Goal: Task Accomplishment & Management: Use online tool/utility

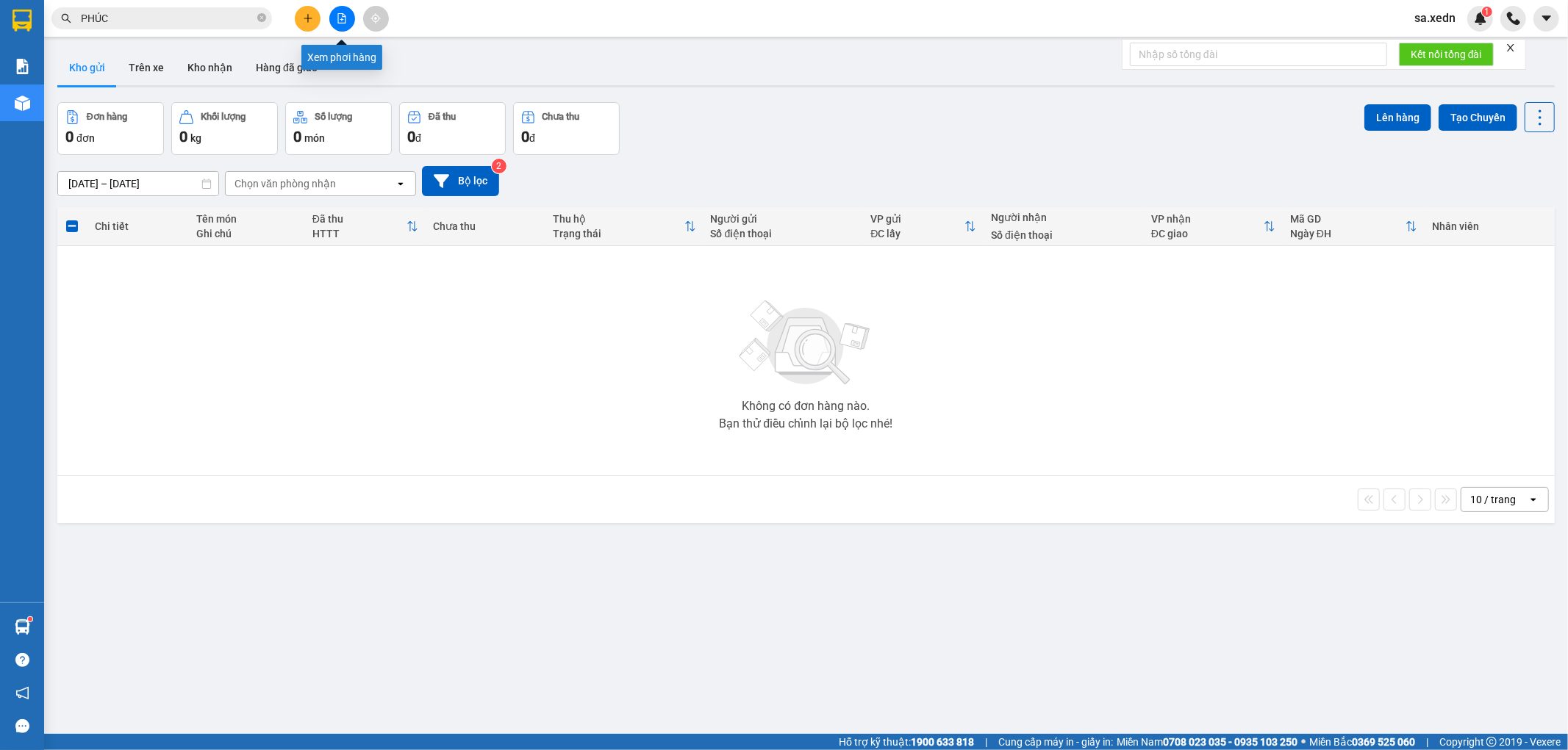
click at [341, 10] on button at bounding box center [341, 18] width 26 height 26
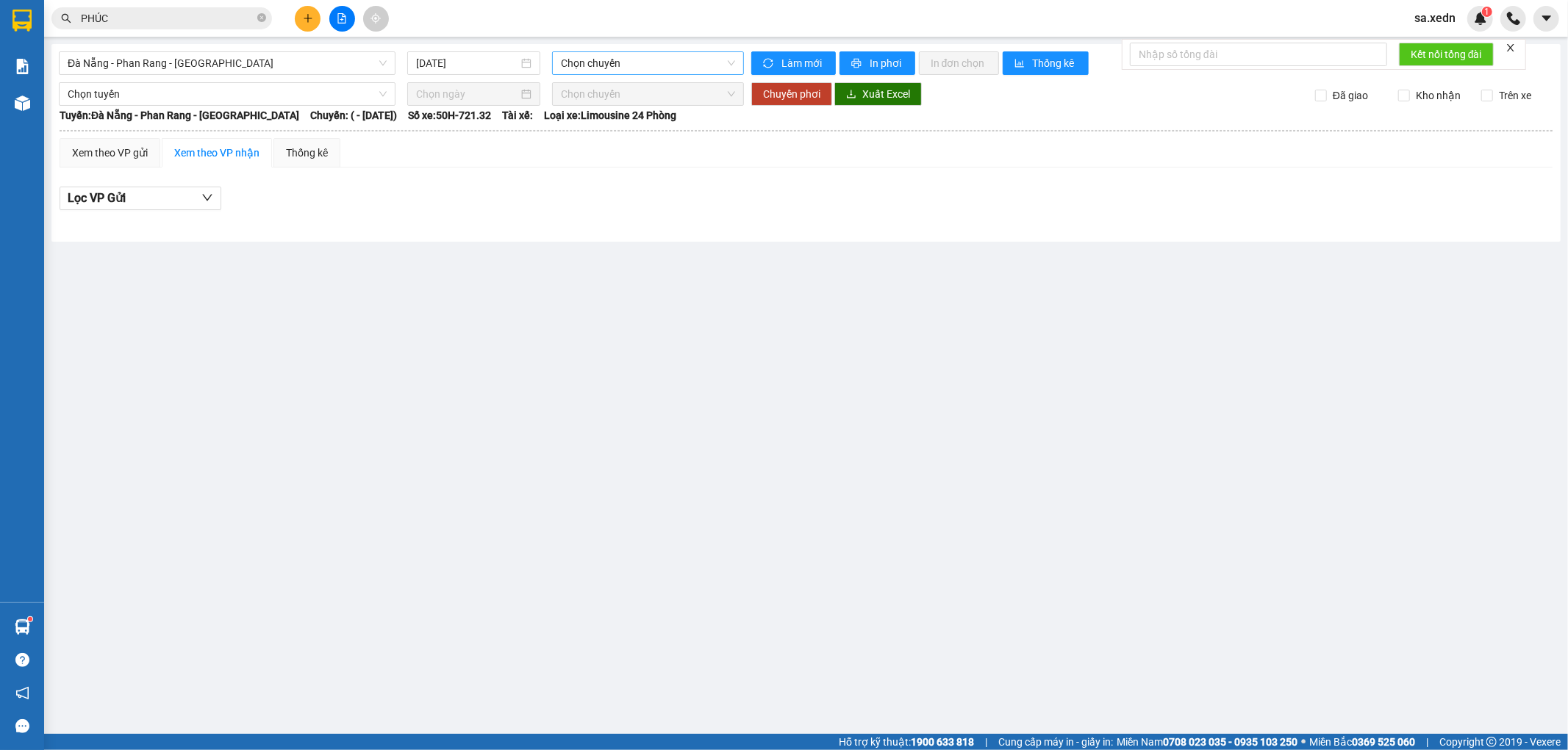
click at [594, 66] on span "Chọn chuyến" at bounding box center [647, 62] width 173 height 22
click at [369, 61] on span "Đà Nẵng - Phan Rang - [GEOGRAPHIC_DATA]" at bounding box center [227, 62] width 319 height 22
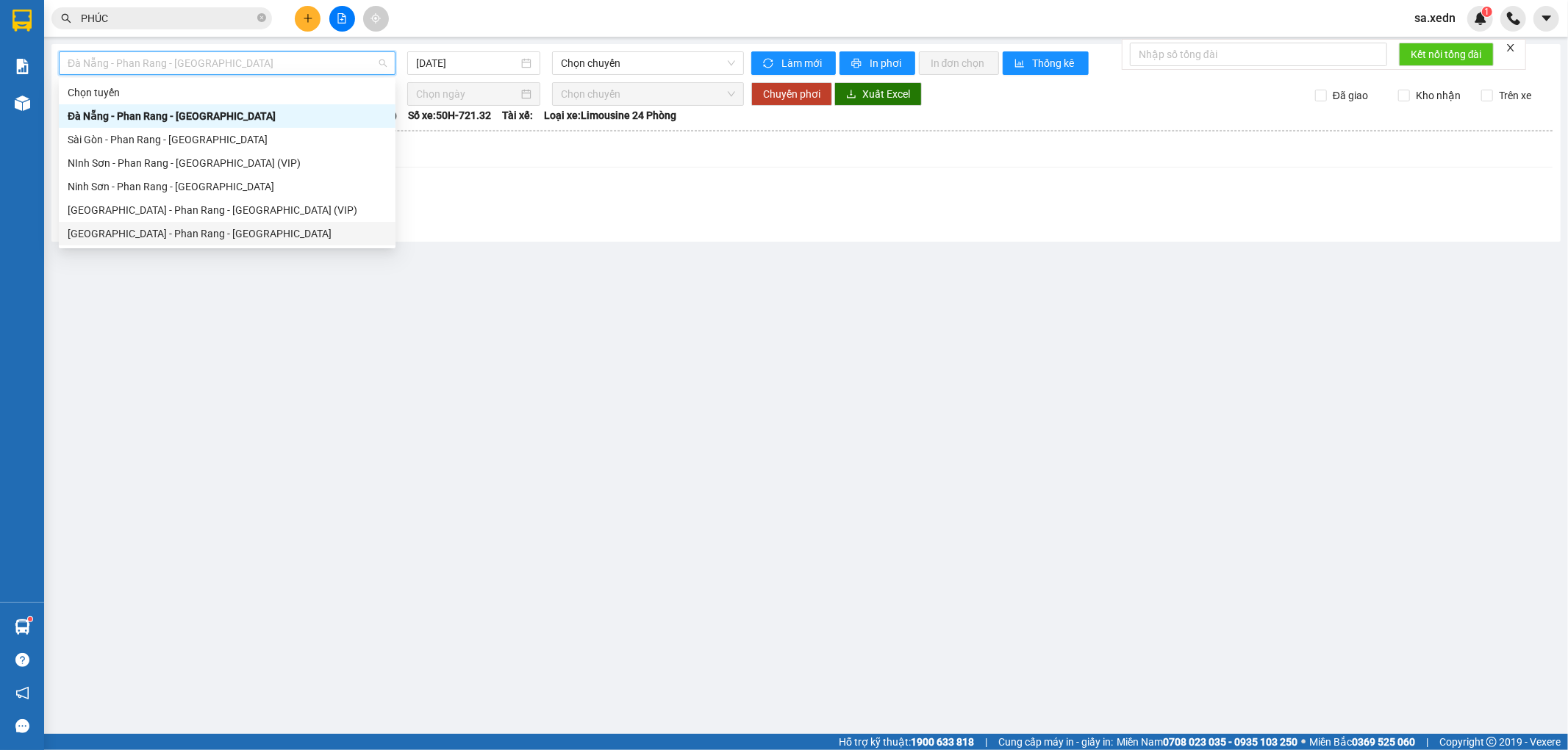
click at [325, 222] on div "[GEOGRAPHIC_DATA] - Phan Rang - [GEOGRAPHIC_DATA]" at bounding box center [227, 234] width 337 height 23
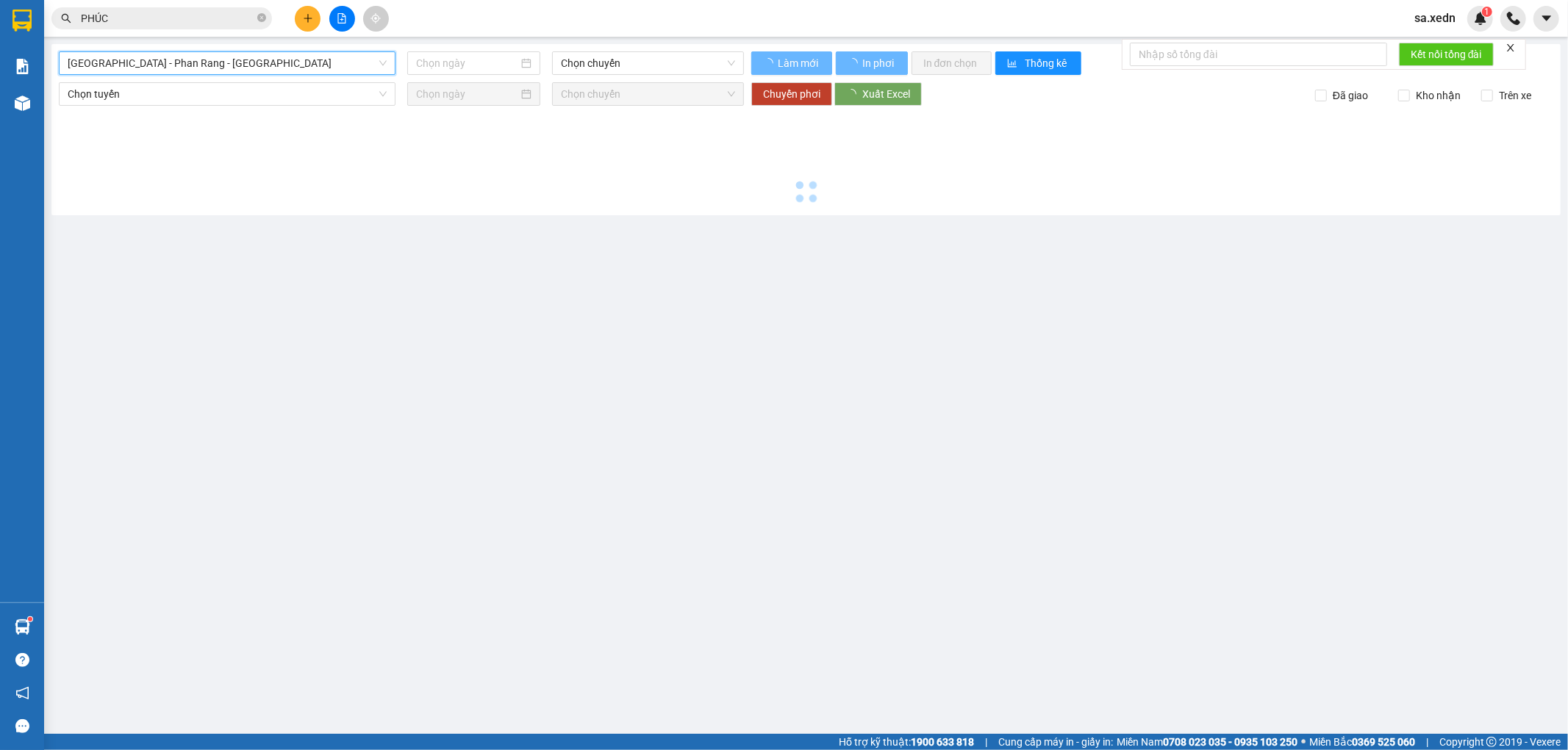
type input "[DATE]"
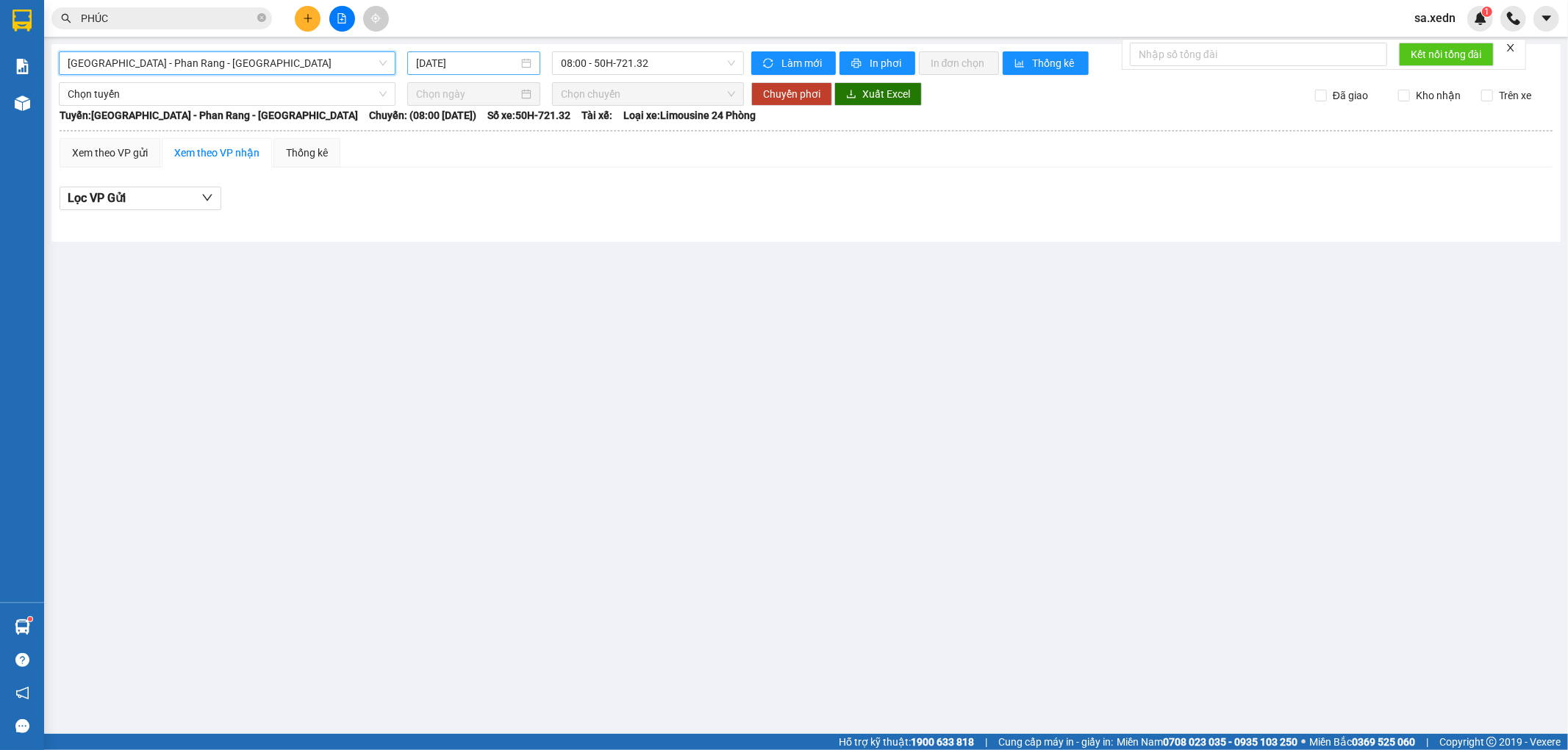
click at [449, 56] on input "[DATE]" at bounding box center [467, 62] width 102 height 16
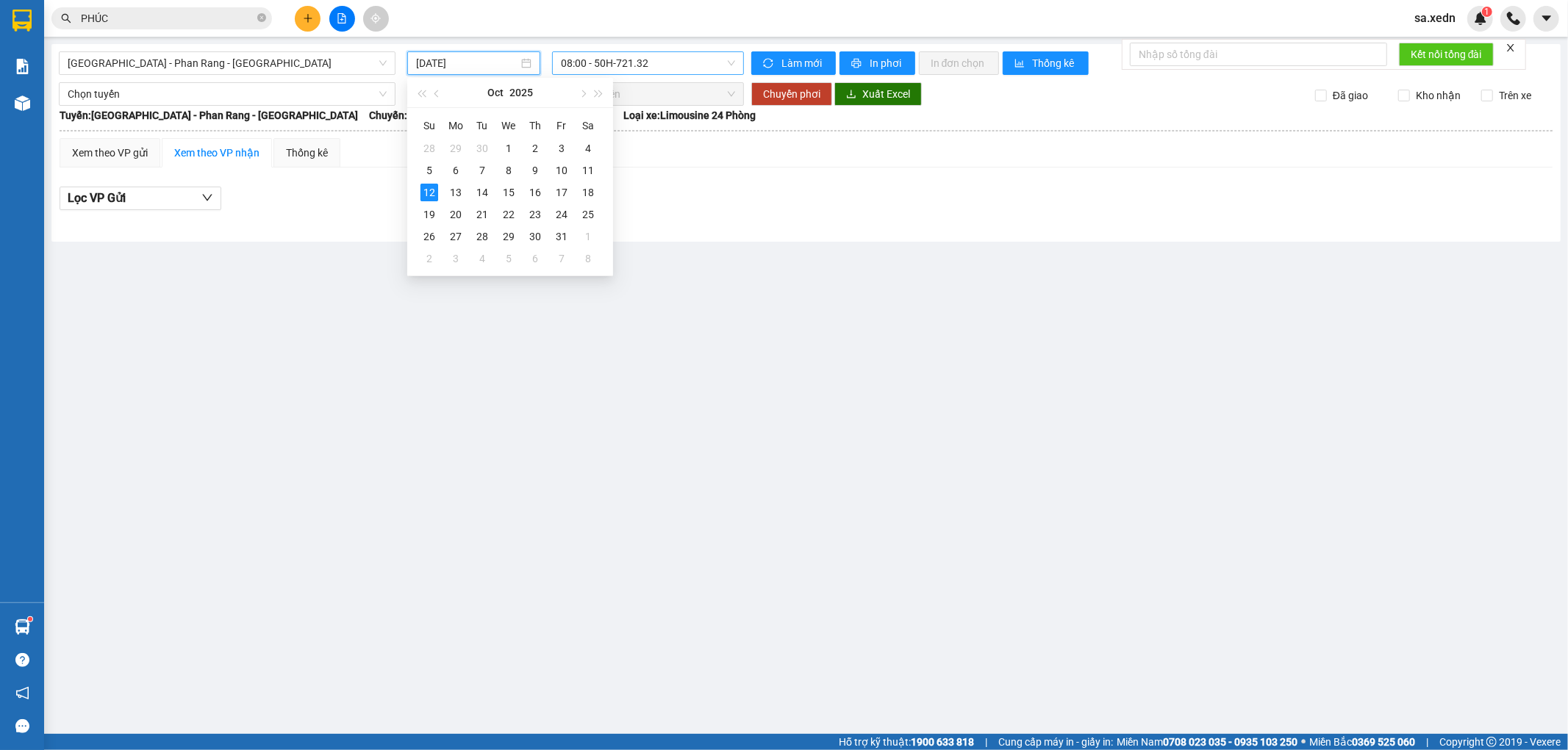
click at [621, 66] on span "08:00 - 50H-721.32" at bounding box center [647, 62] width 173 height 22
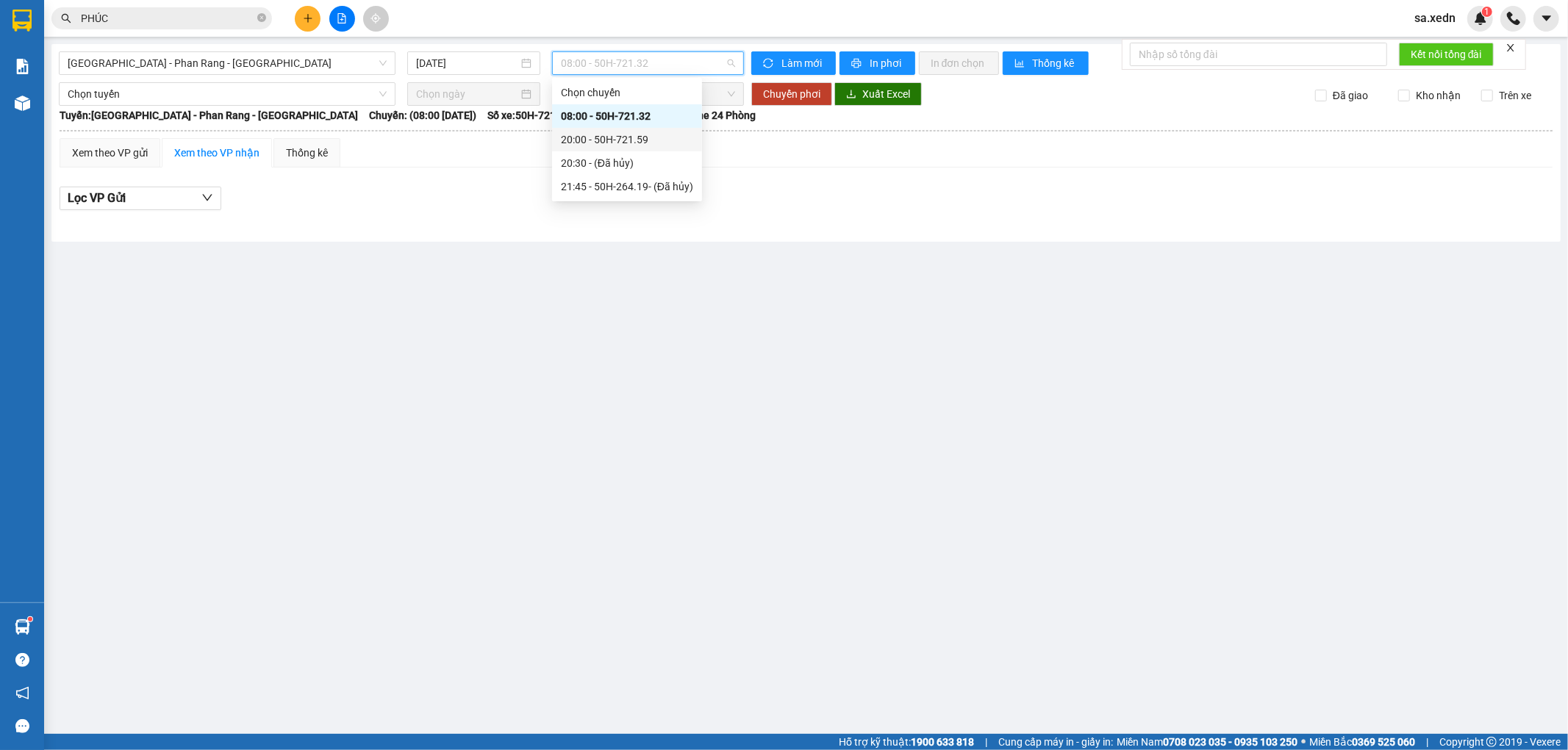
click at [634, 138] on div "20:00 - 50H-721.59" at bounding box center [627, 139] width 133 height 16
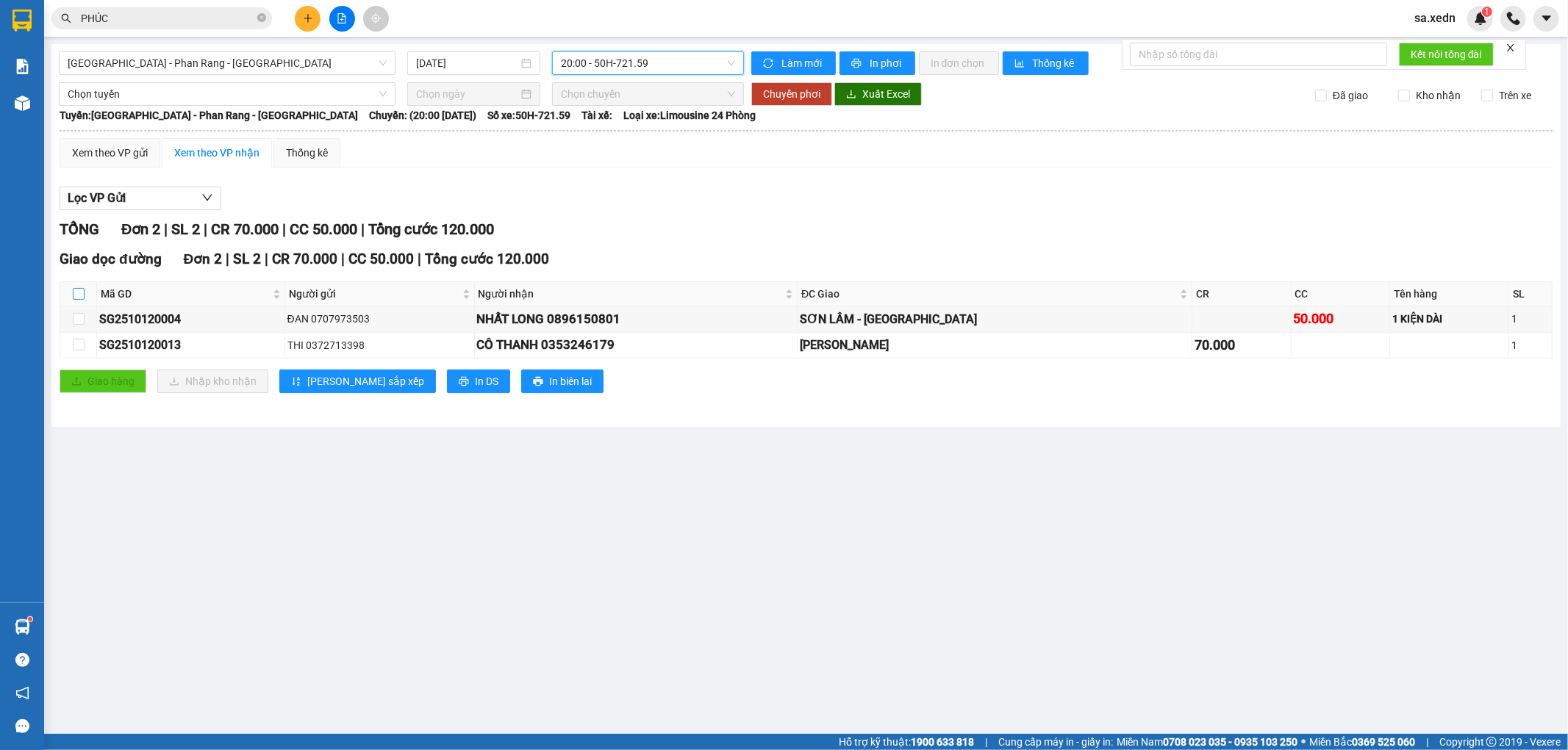
drag, startPoint x: 76, startPoint y: 288, endPoint x: 76, endPoint y: 305, distance: 17.0
click at [76, 294] on input "checkbox" at bounding box center [79, 293] width 12 height 12
checkbox input "true"
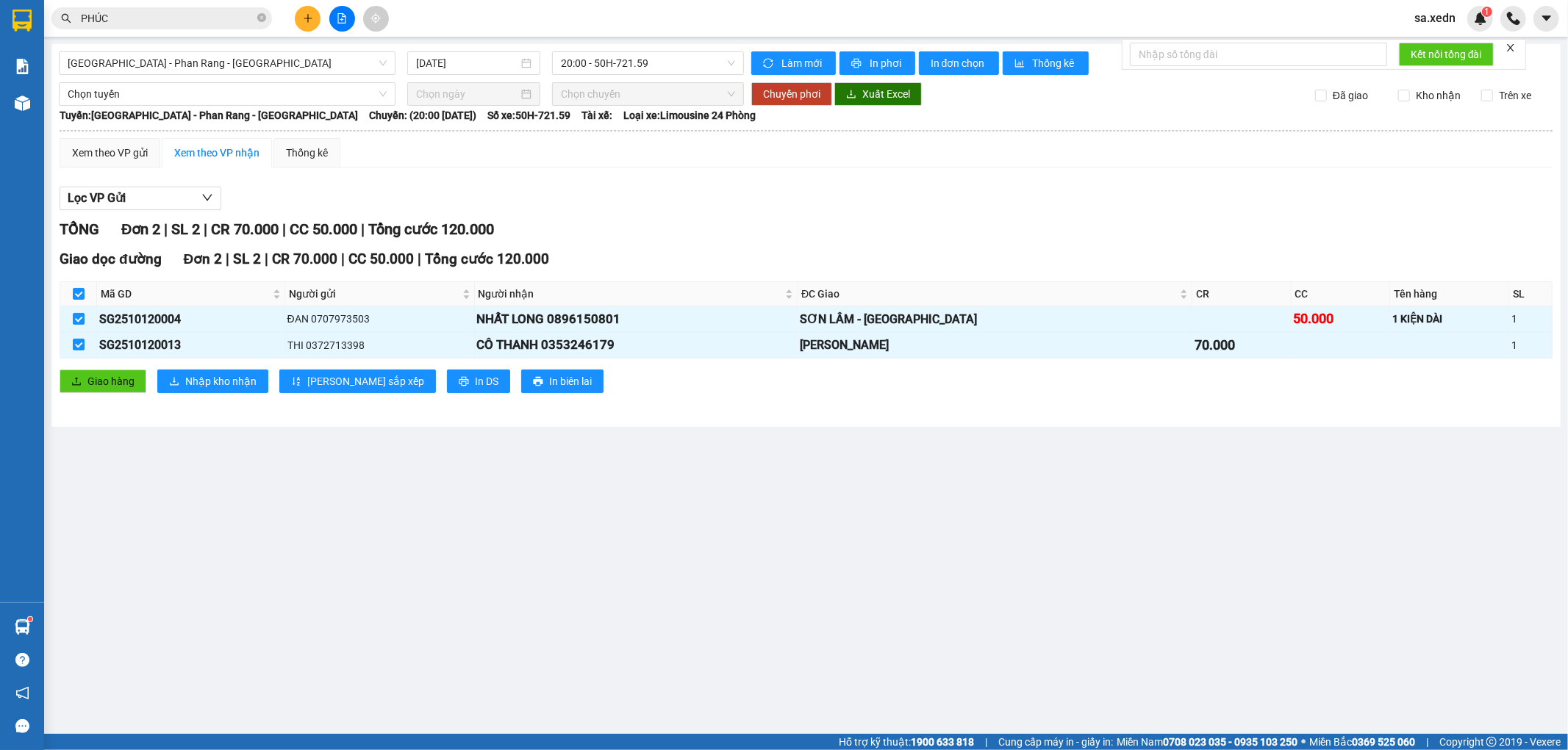
checkbox input "true"
click at [201, 191] on span "button" at bounding box center [207, 197] width 12 height 18
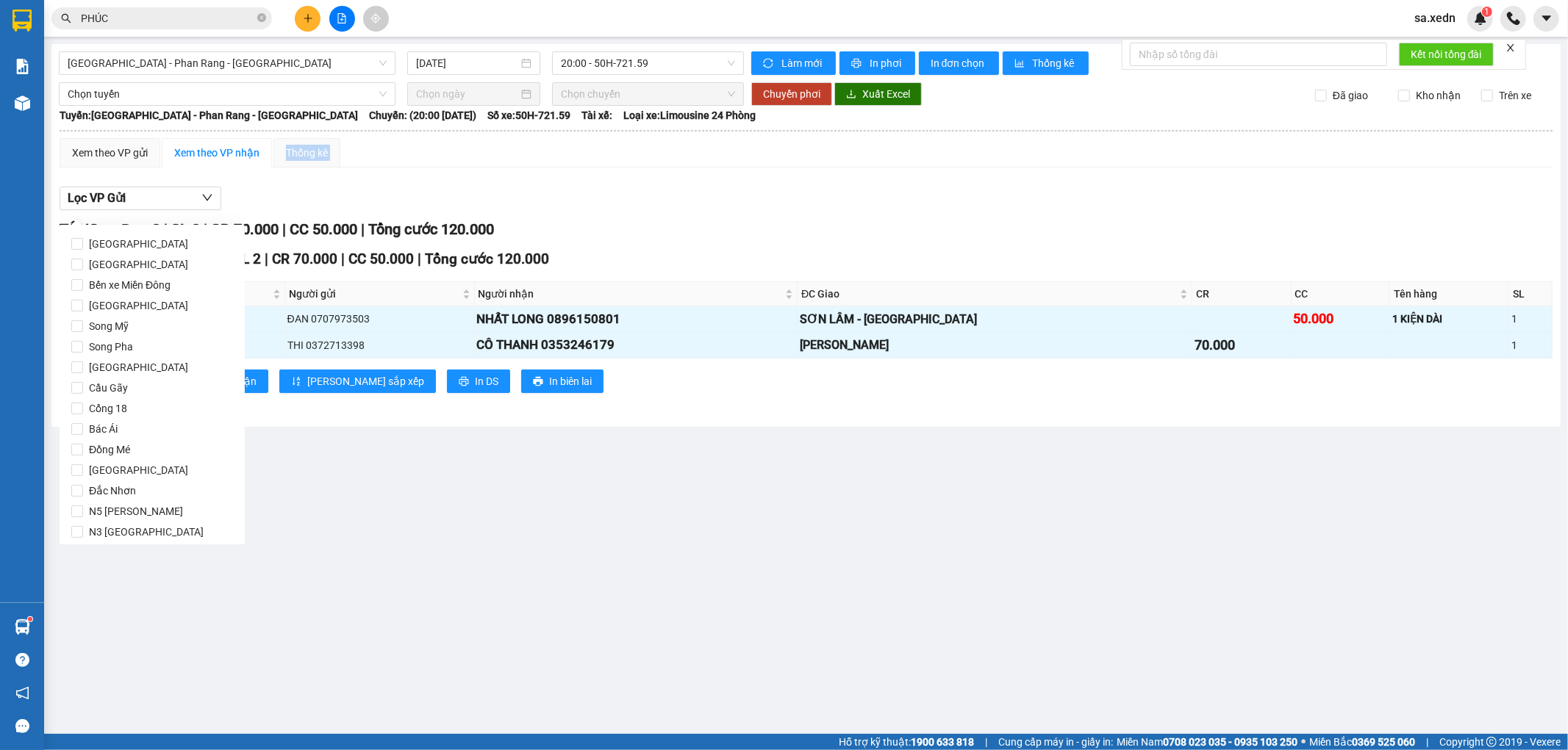
click at [282, 172] on div "Xem theo VP gửi Xem theo VP nhận Thống kê Lọc VP Gửi TỔNG Đơn 2 | SL 2 | CR 70…" at bounding box center [806, 275] width 1493 height 273
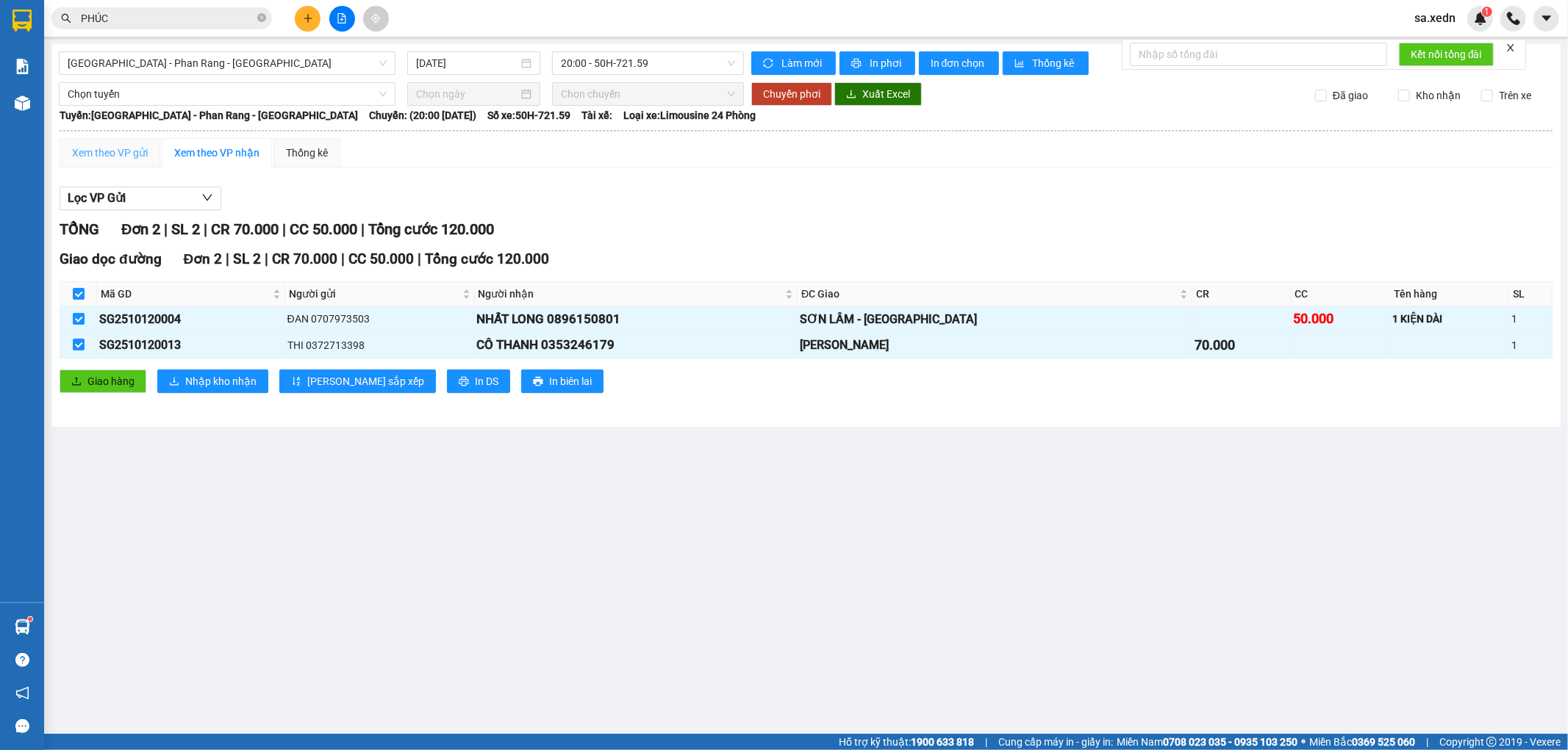
click at [151, 151] on div "Xem theo VP gửi" at bounding box center [110, 153] width 101 height 30
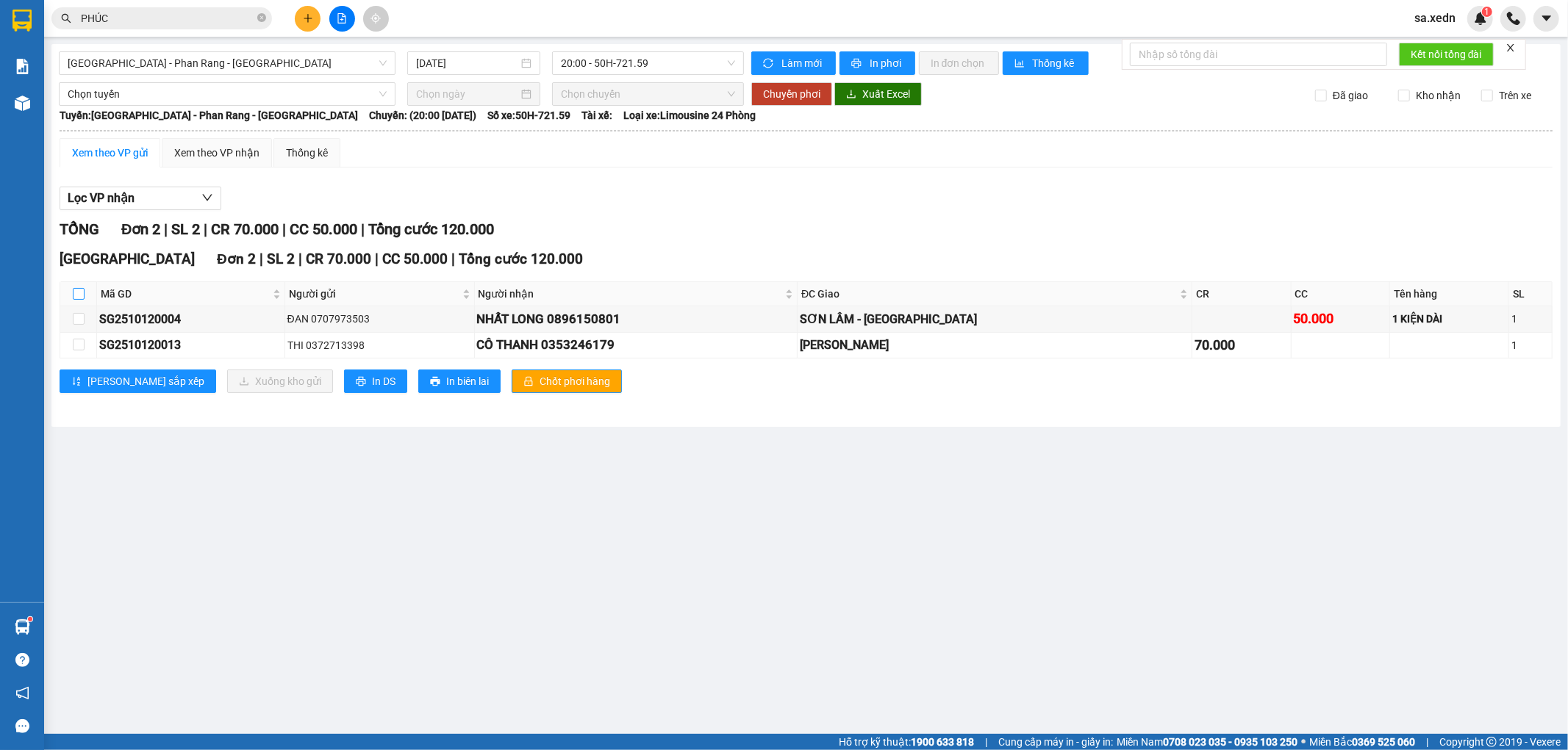
click at [75, 297] on input "checkbox" at bounding box center [79, 293] width 12 height 12
checkbox input "true"
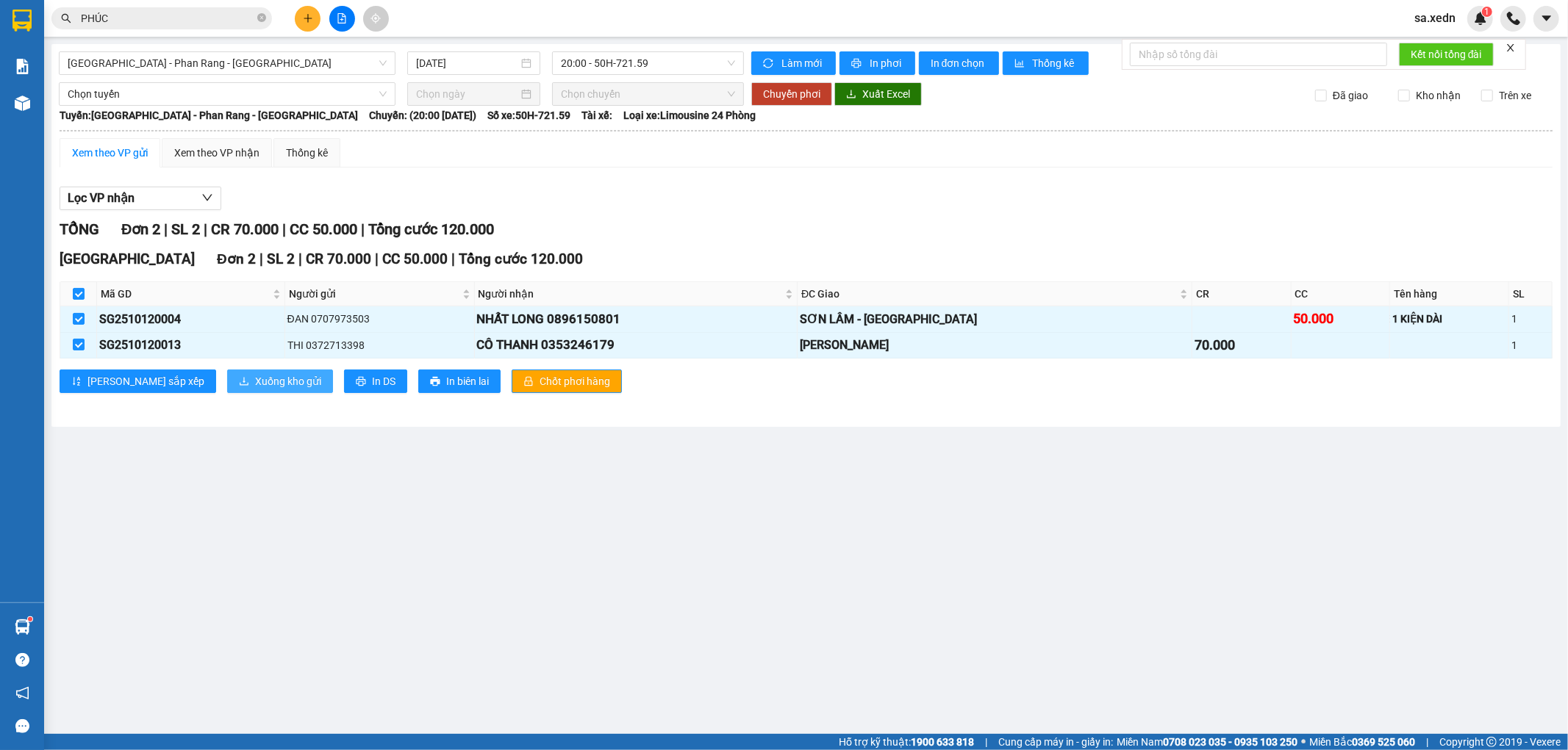
click at [255, 377] on span "Xuống kho gửi" at bounding box center [288, 381] width 66 height 16
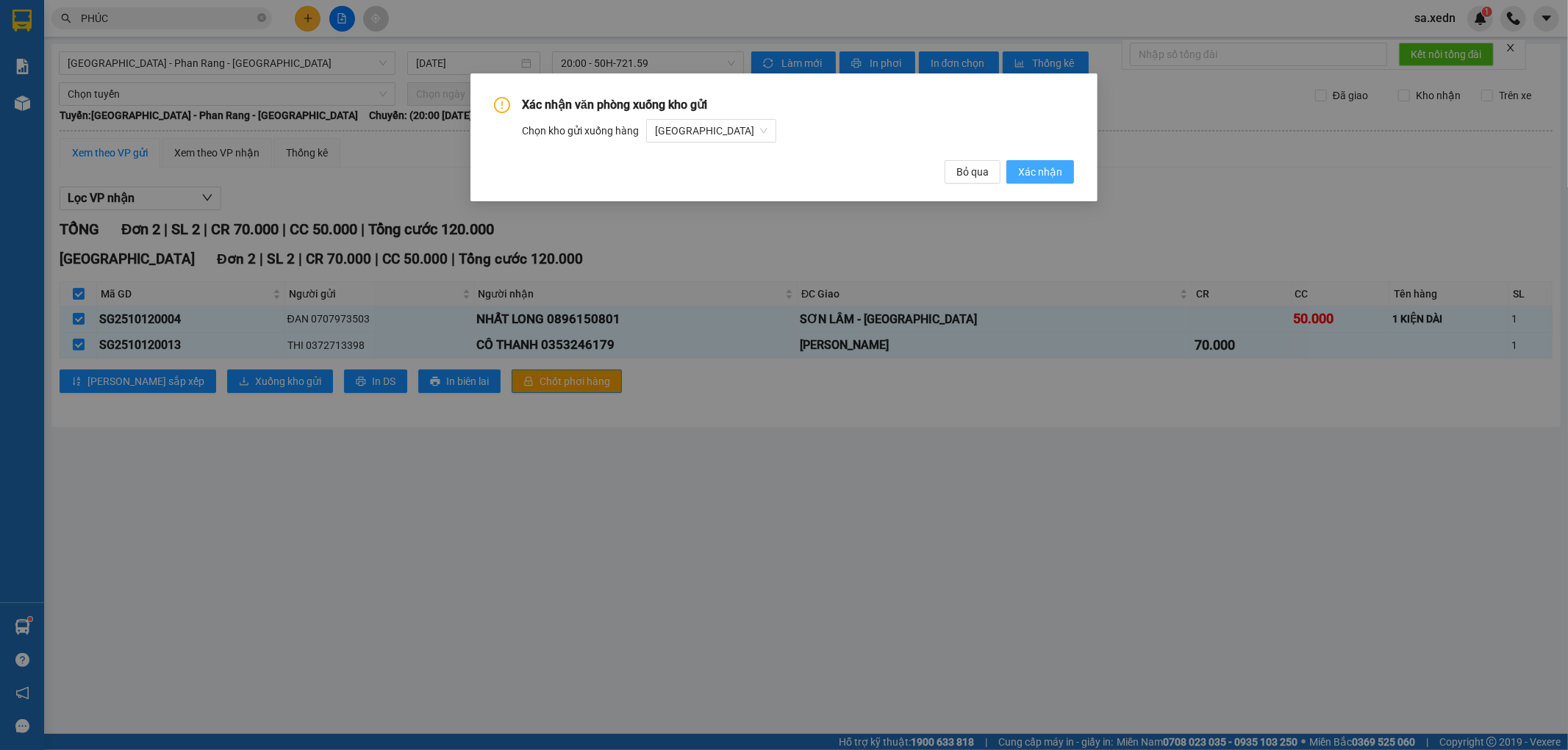
click at [1039, 173] on span "Xác nhận" at bounding box center [1040, 171] width 44 height 16
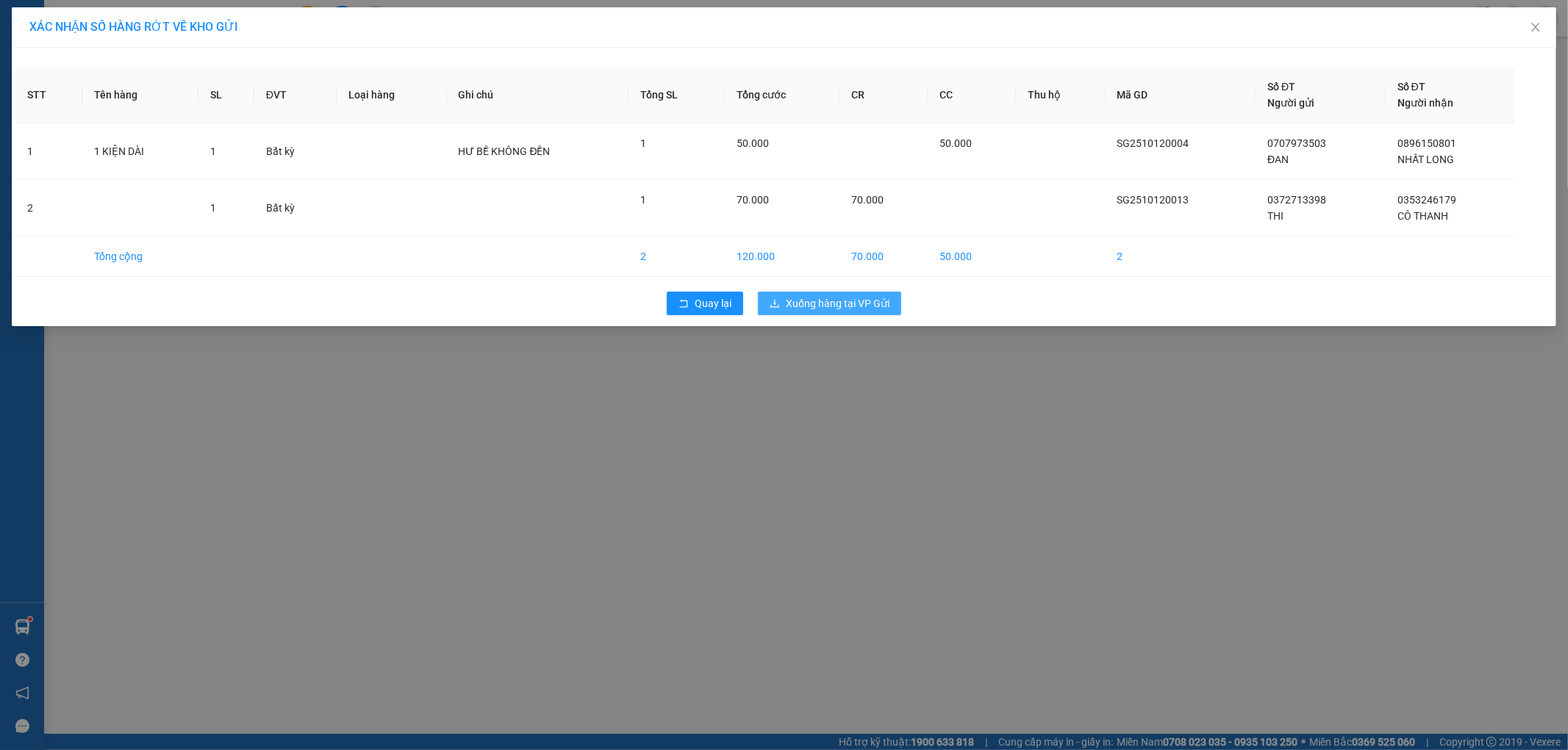
click at [770, 304] on icon "download" at bounding box center [774, 303] width 11 height 11
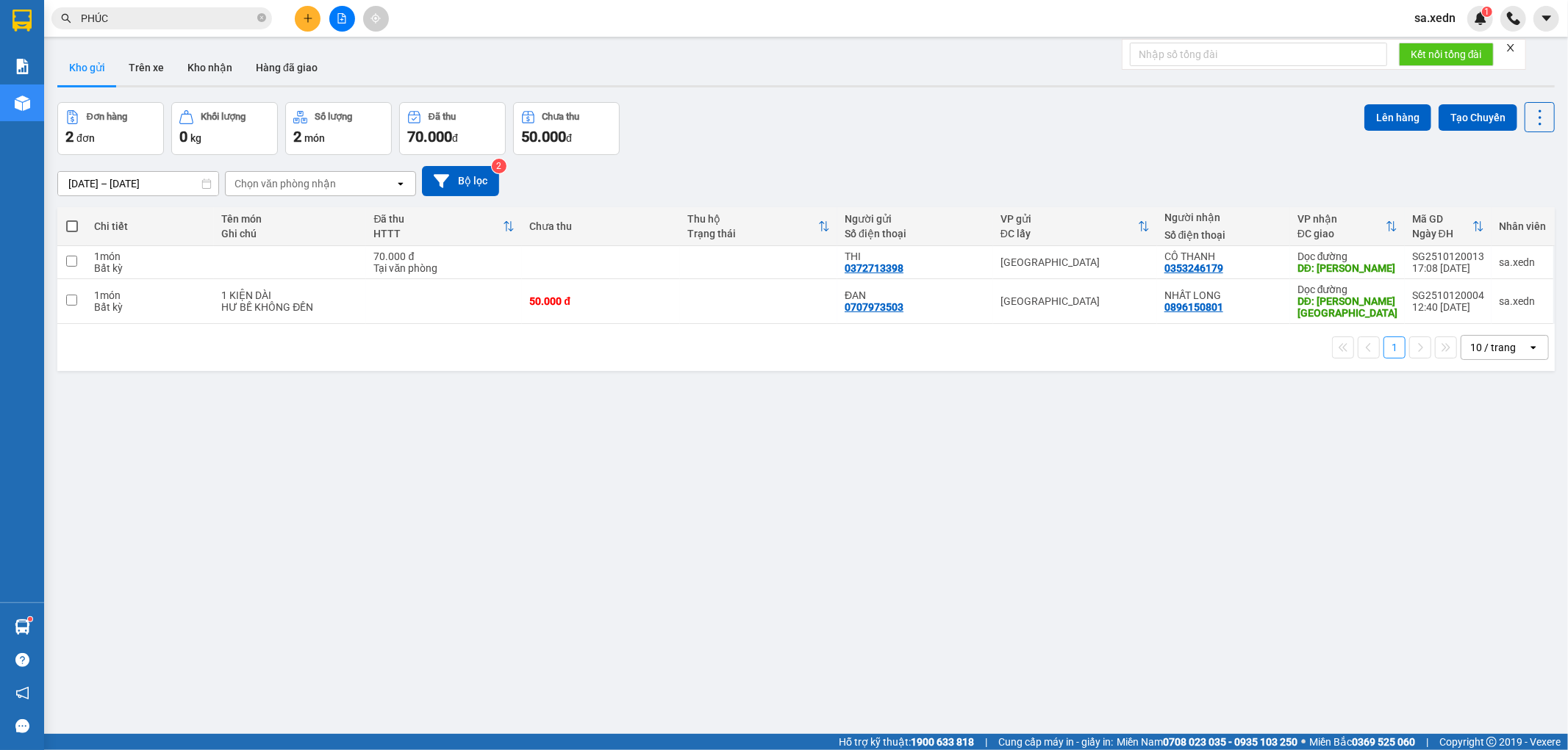
click at [64, 221] on label at bounding box center [71, 226] width 14 height 14
click at [72, 219] on input "checkbox" at bounding box center [72, 219] width 0 height 0
checkbox input "true"
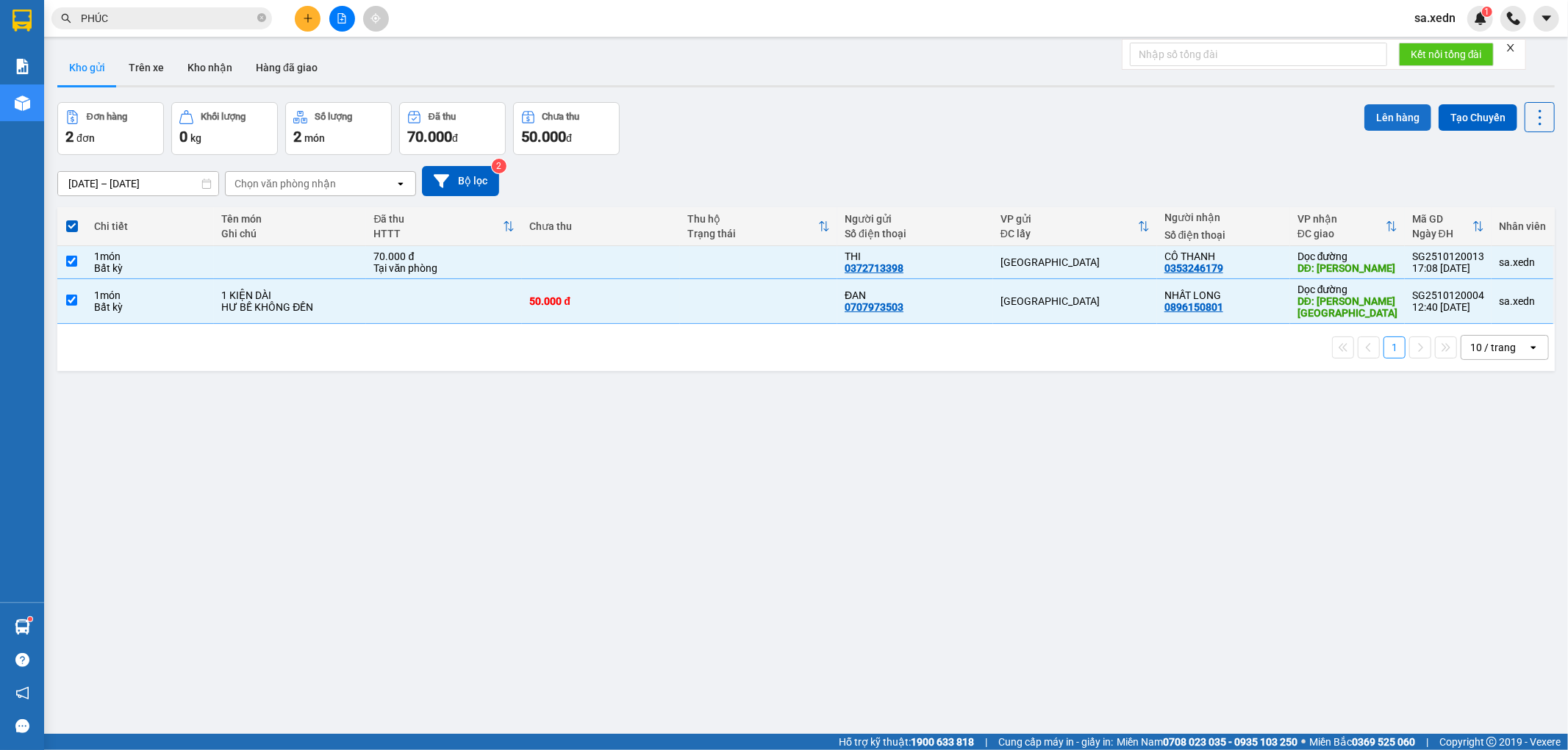
click at [1380, 121] on button "Lên hàng" at bounding box center [1398, 117] width 67 height 27
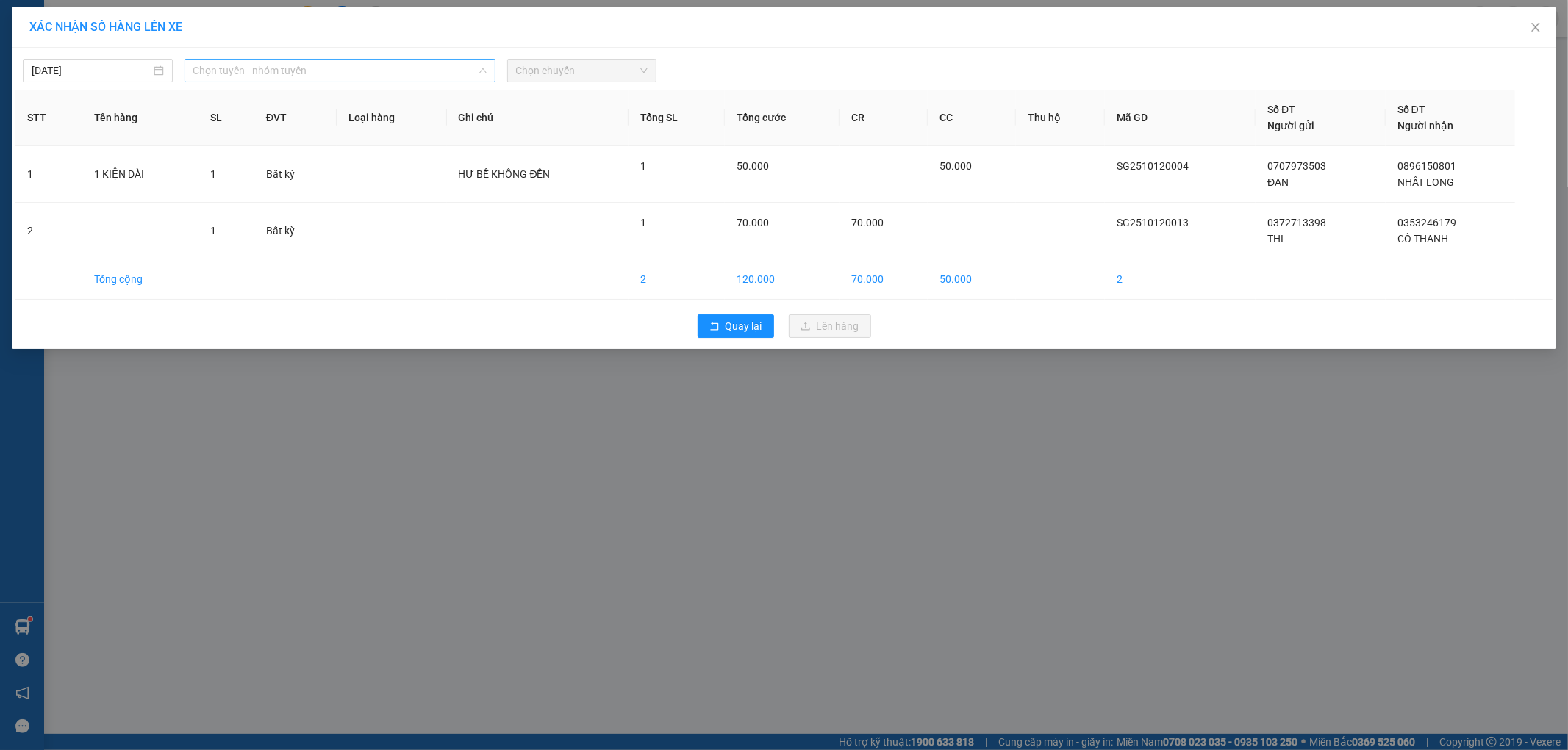
click at [329, 64] on span "Chọn tuyến - nhóm tuyến" at bounding box center [340, 70] width 293 height 22
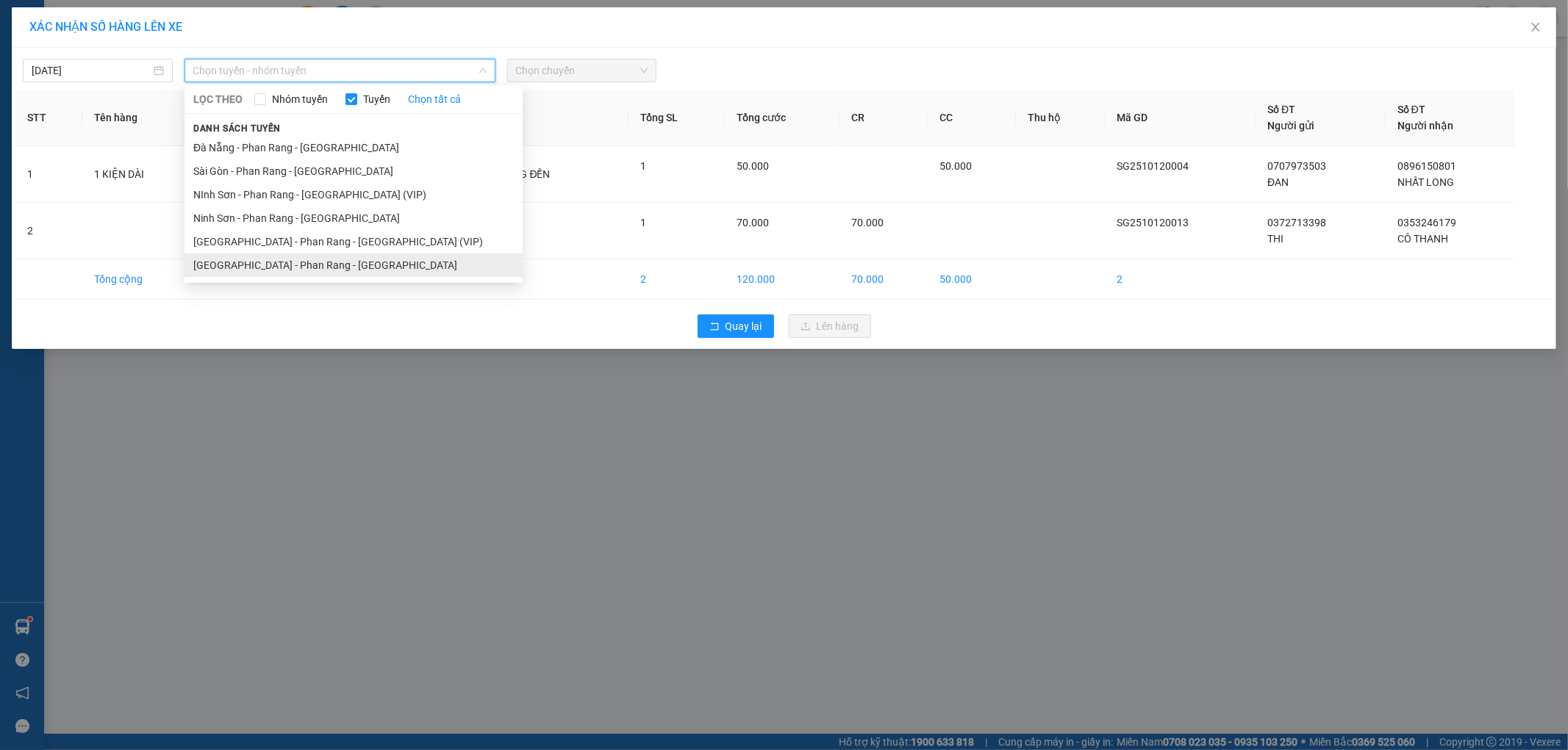
click at [297, 259] on li "[GEOGRAPHIC_DATA] - Phan Rang - [GEOGRAPHIC_DATA]" at bounding box center [353, 265] width 338 height 23
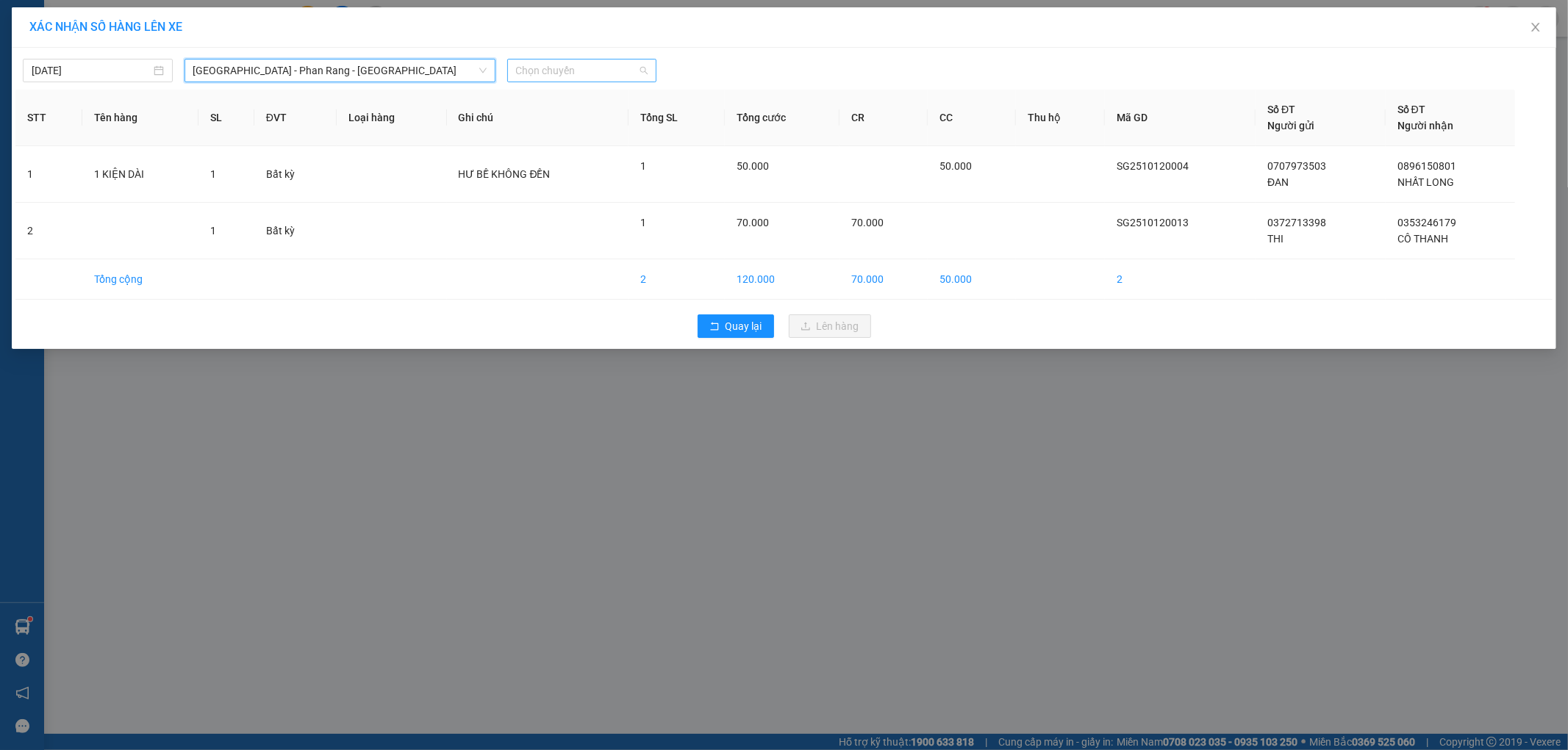
click at [552, 66] on span "Chọn chuyến" at bounding box center [582, 70] width 133 height 22
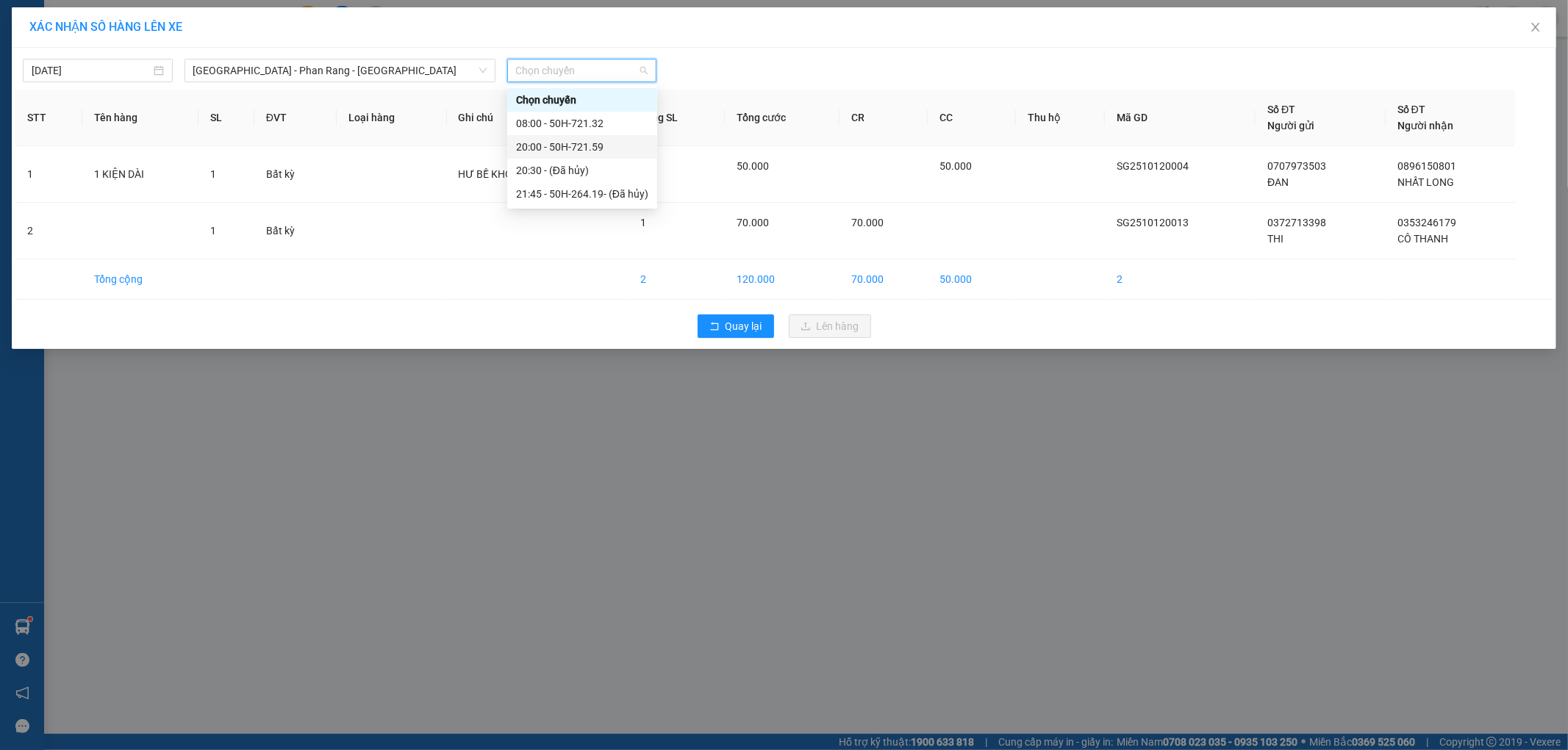
click at [598, 145] on div "20:00 - 50H-721.59" at bounding box center [582, 146] width 133 height 16
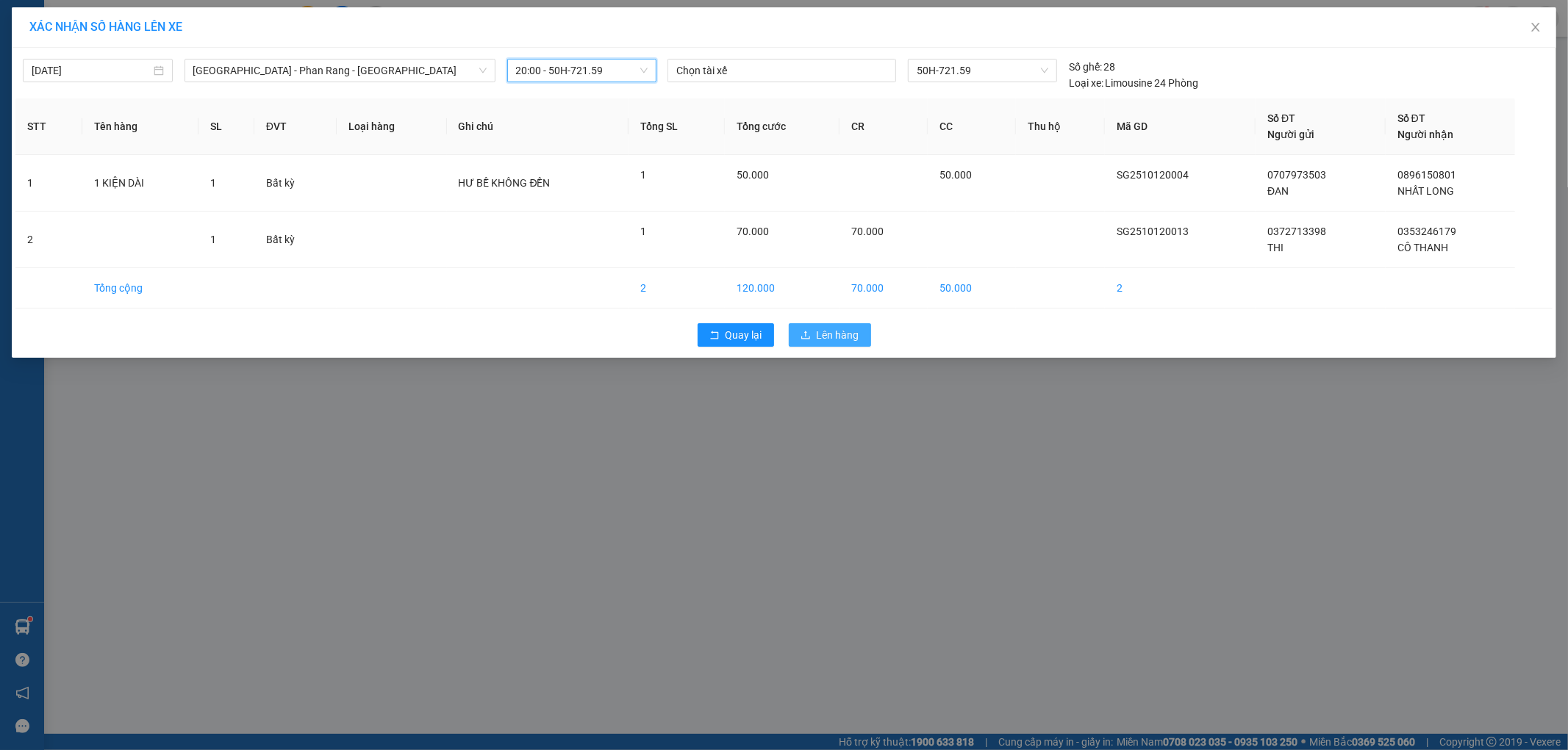
drag, startPoint x: 840, startPoint y: 328, endPoint x: 839, endPoint y: 320, distance: 8.1
click at [839, 328] on span "Lên hàng" at bounding box center [838, 335] width 42 height 16
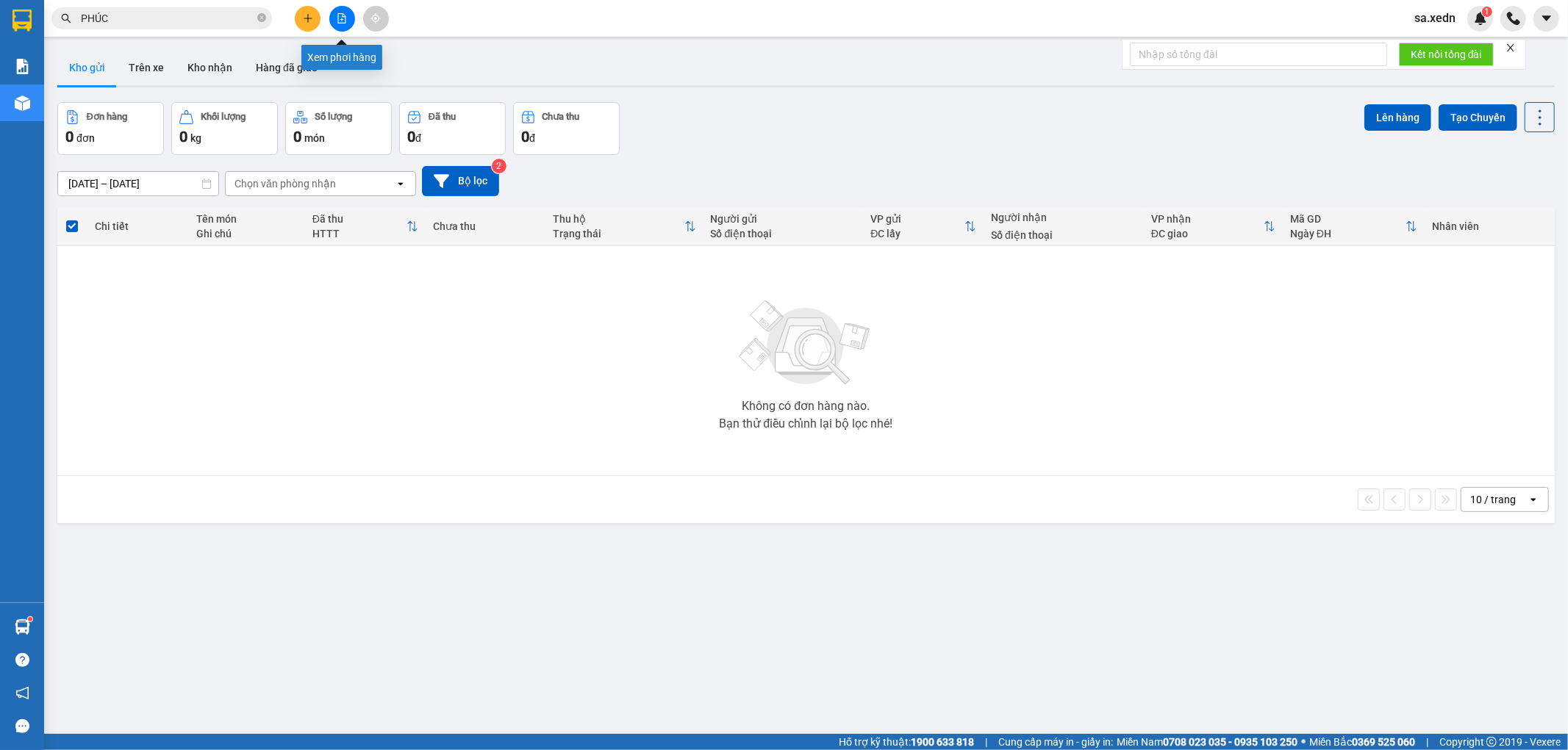
click at [339, 16] on icon "file-add" at bounding box center [341, 18] width 11 height 11
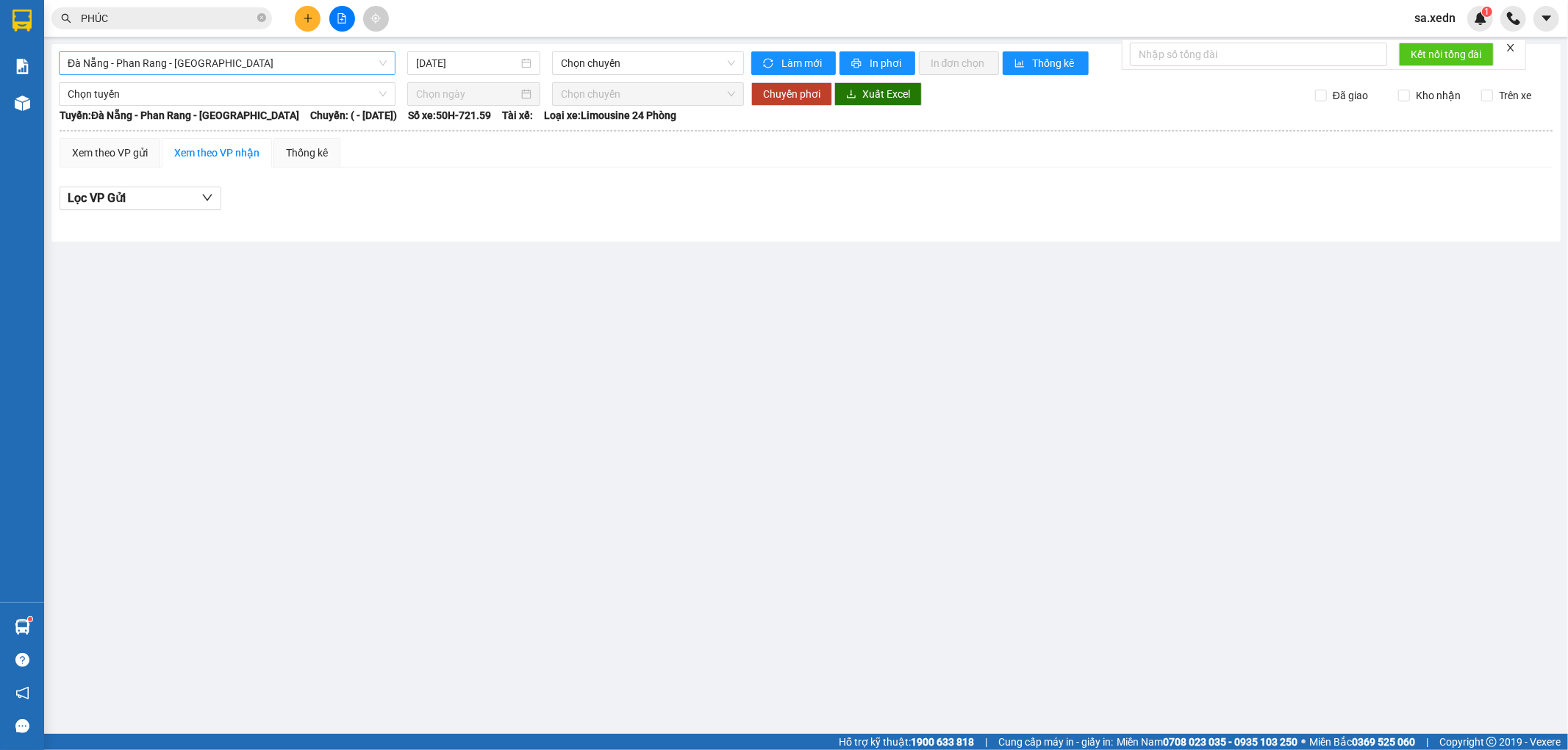
click at [318, 63] on span "Đà Nẵng - Phan Rang - [GEOGRAPHIC_DATA]" at bounding box center [227, 62] width 319 height 22
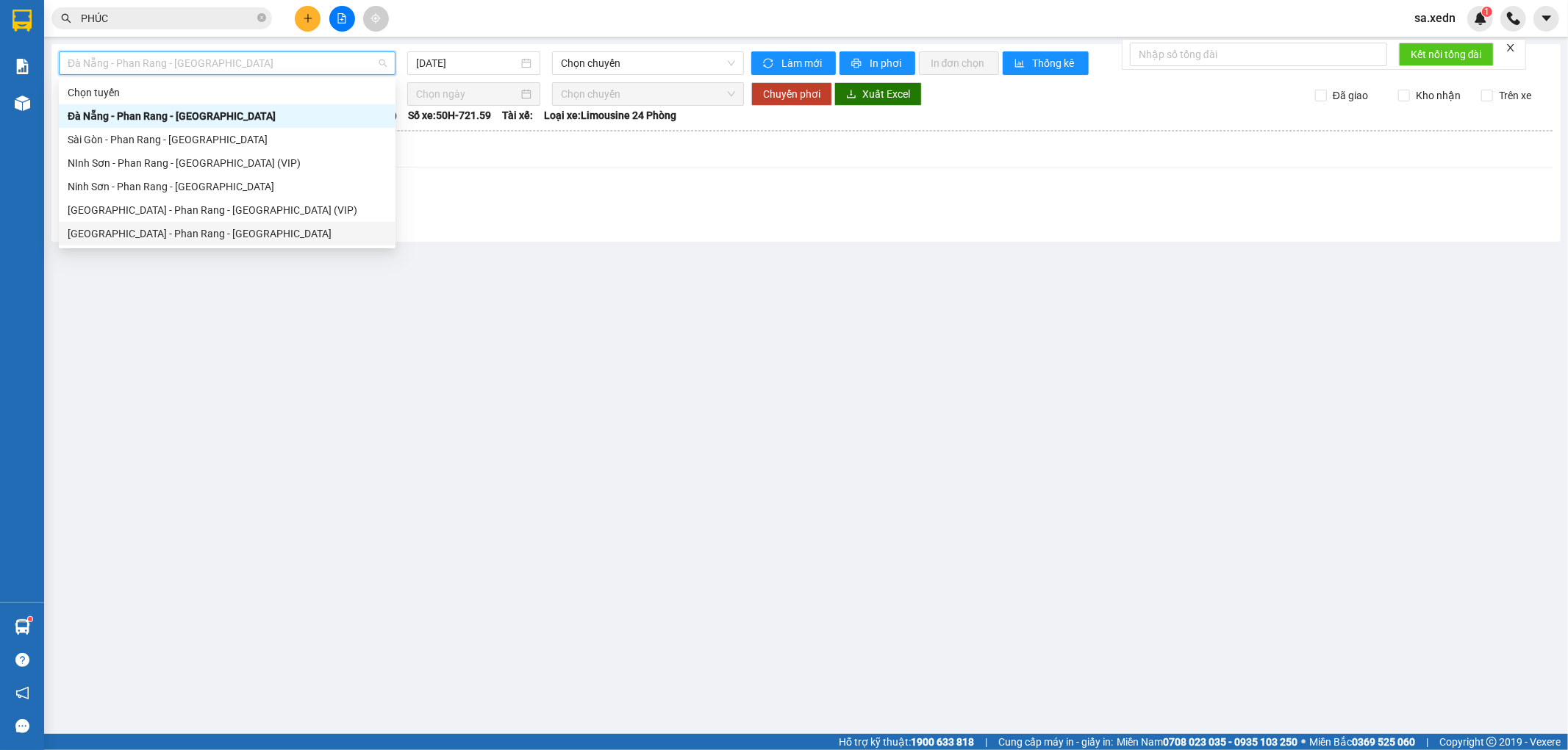
click at [245, 228] on div "[GEOGRAPHIC_DATA] - Phan Rang - [GEOGRAPHIC_DATA]" at bounding box center [227, 234] width 319 height 16
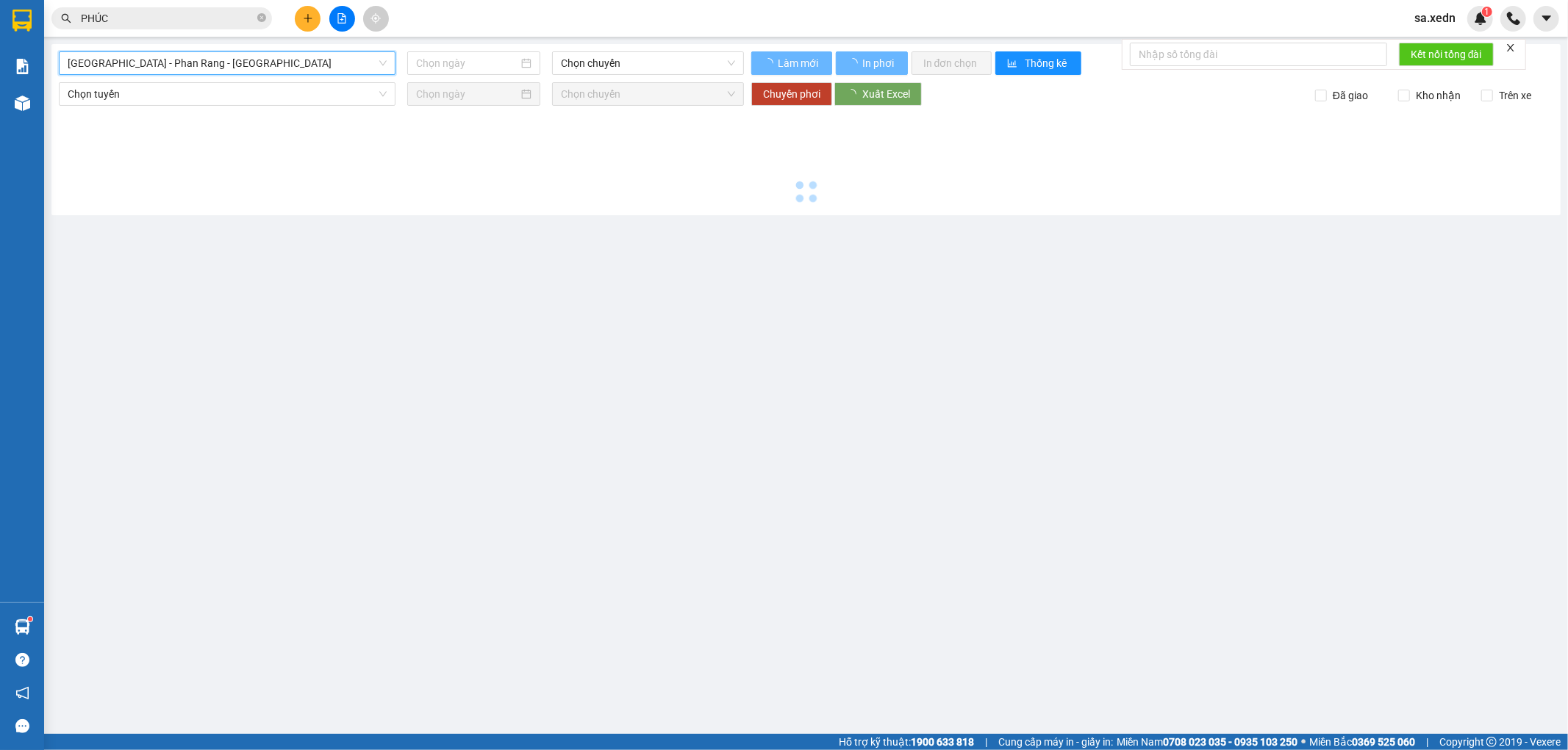
type input "[DATE]"
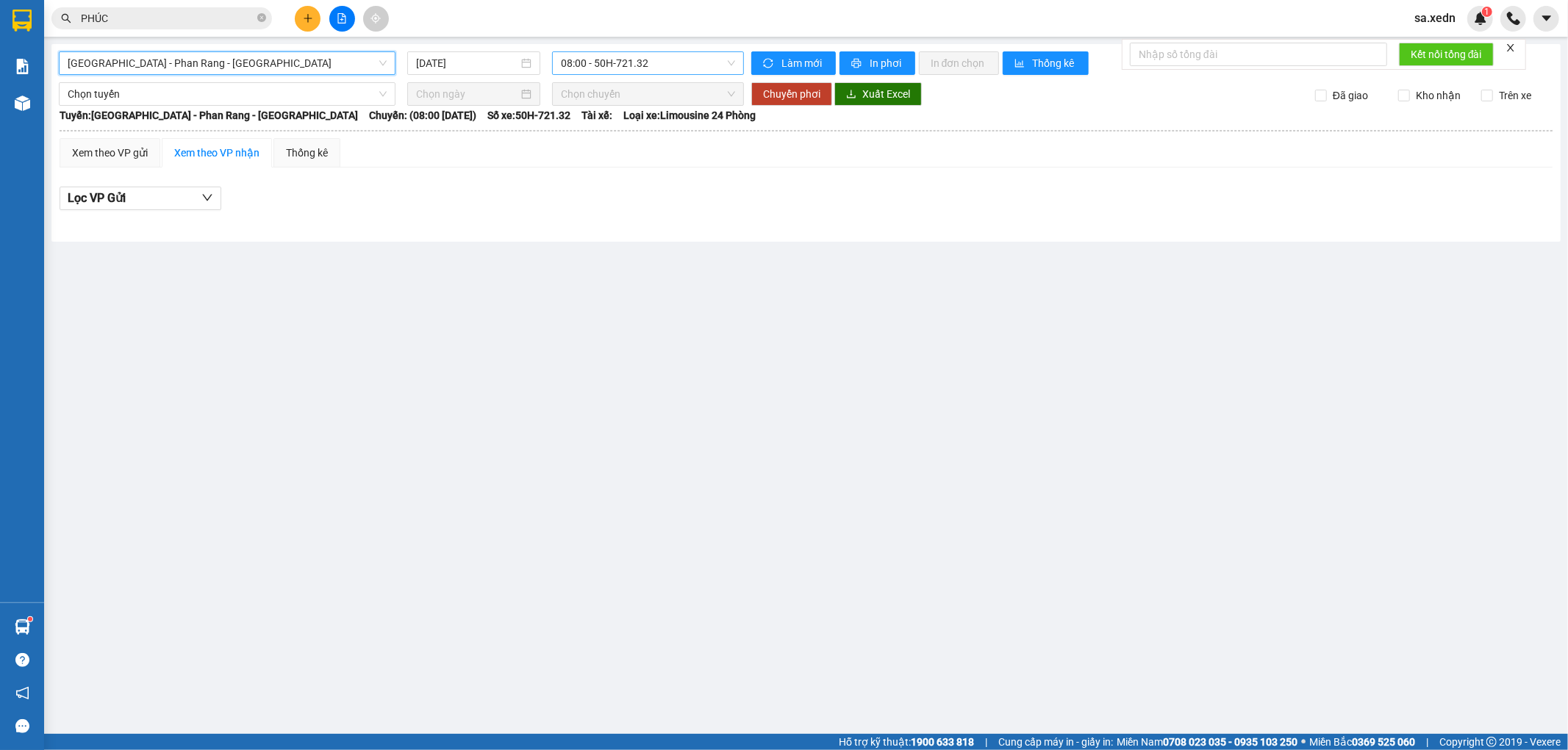
click at [586, 61] on span "08:00 - 50H-721.32" at bounding box center [647, 62] width 173 height 22
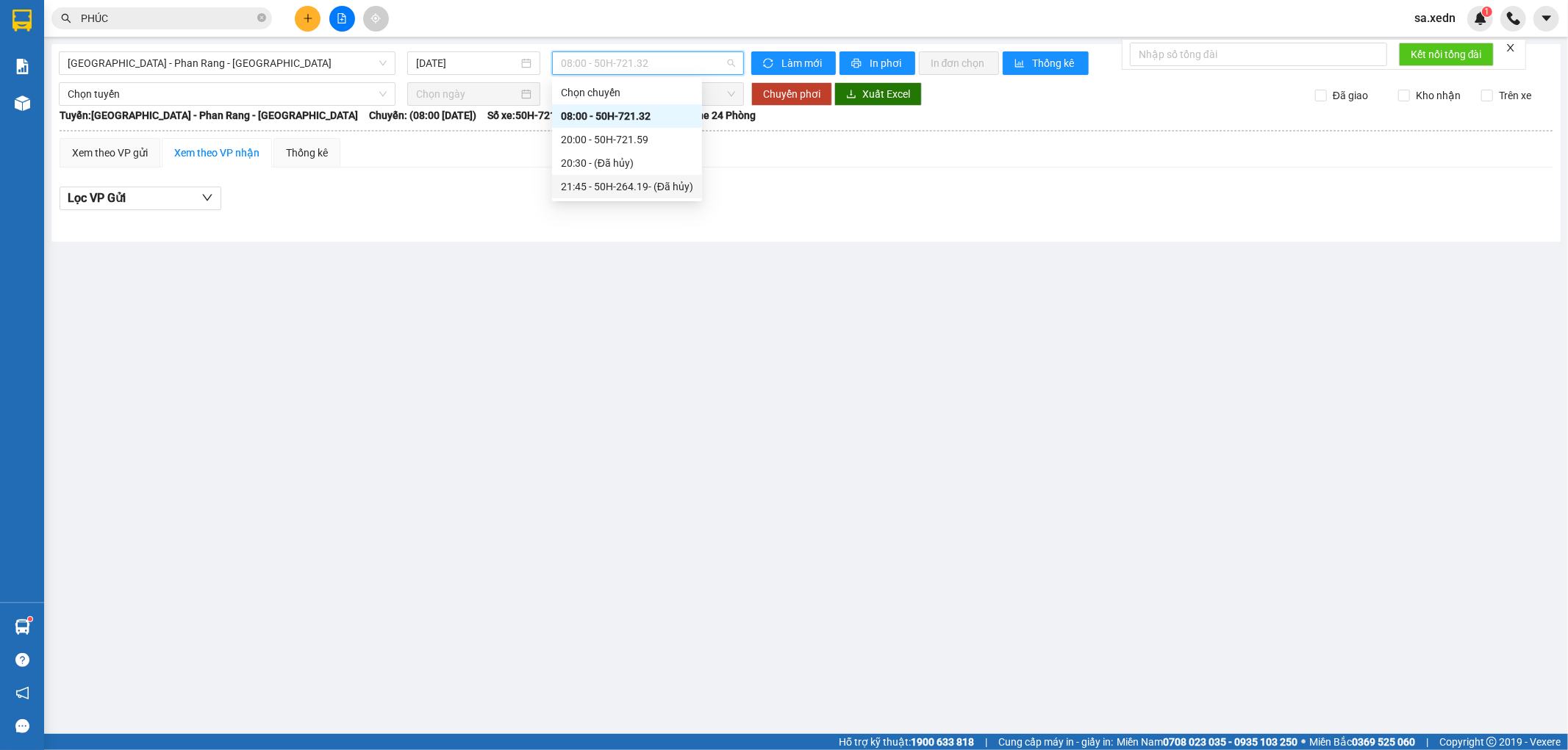
click at [584, 191] on div "21:45 - 50H-264.19 - (Đã hủy)" at bounding box center [627, 187] width 133 height 16
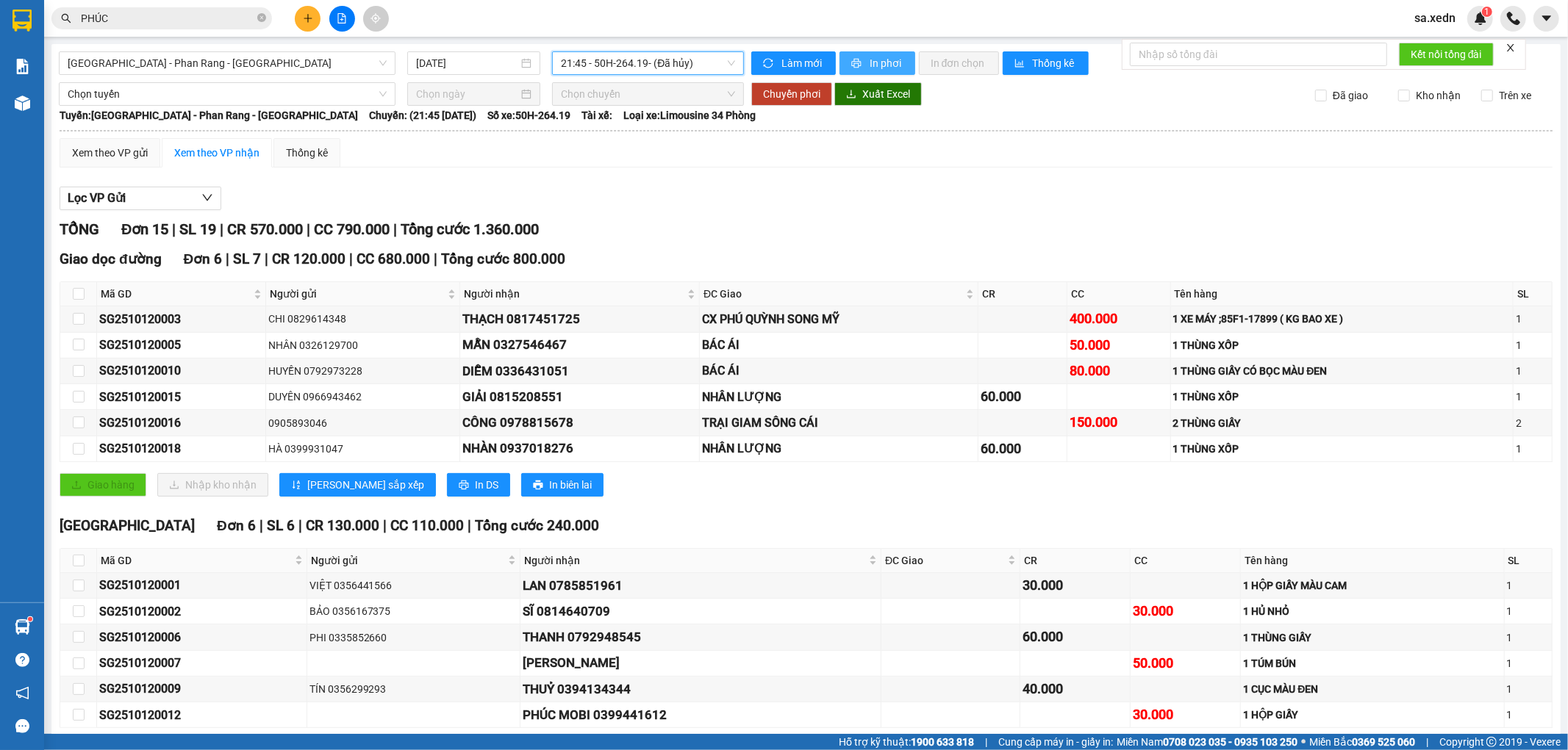
click at [851, 51] on button "In phơi" at bounding box center [876, 62] width 76 height 23
click at [705, 61] on span "21:45 - 50H-264.19 - (Đã hủy)" at bounding box center [647, 62] width 173 height 22
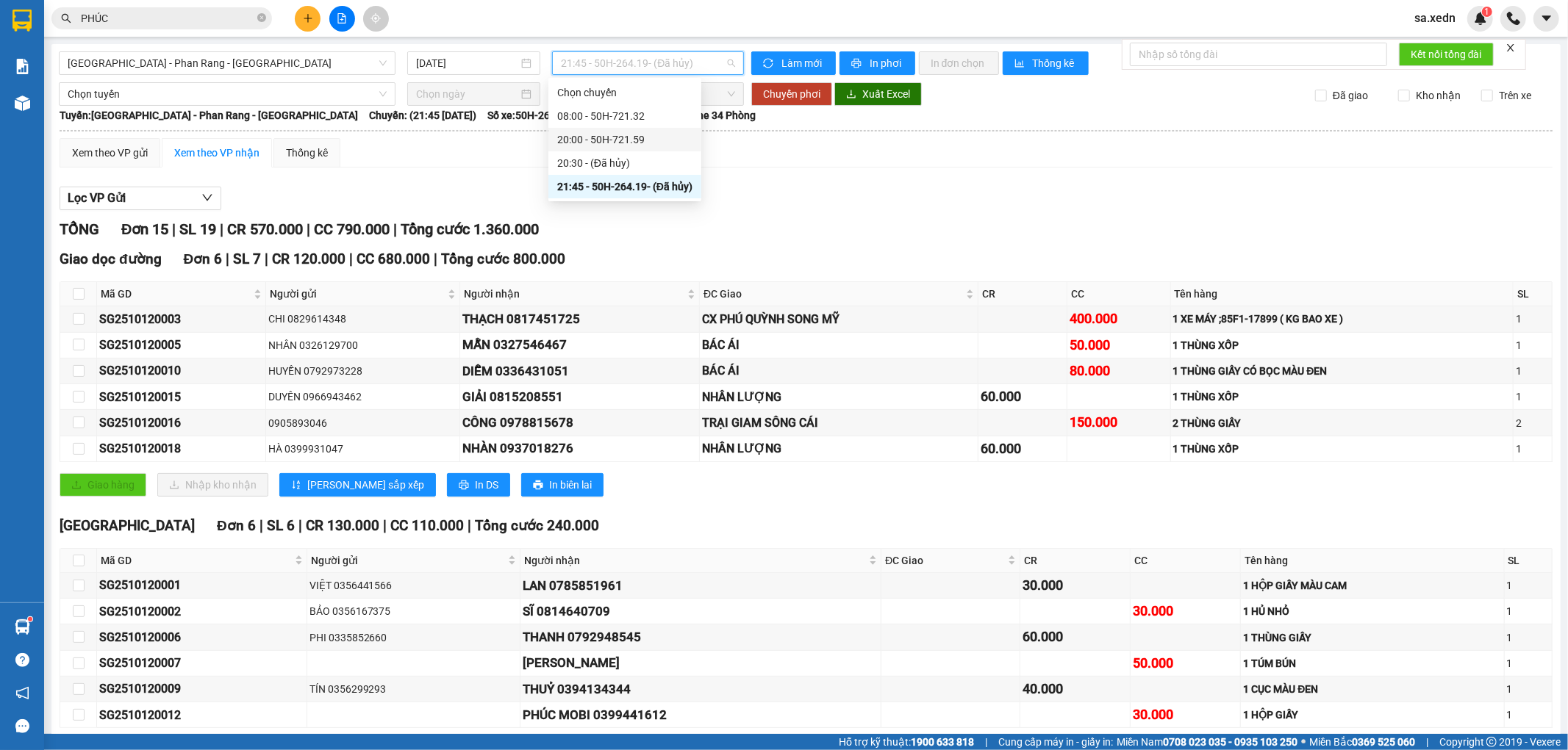
click at [662, 138] on div "20:00 - 50H-721.59" at bounding box center [624, 139] width 136 height 16
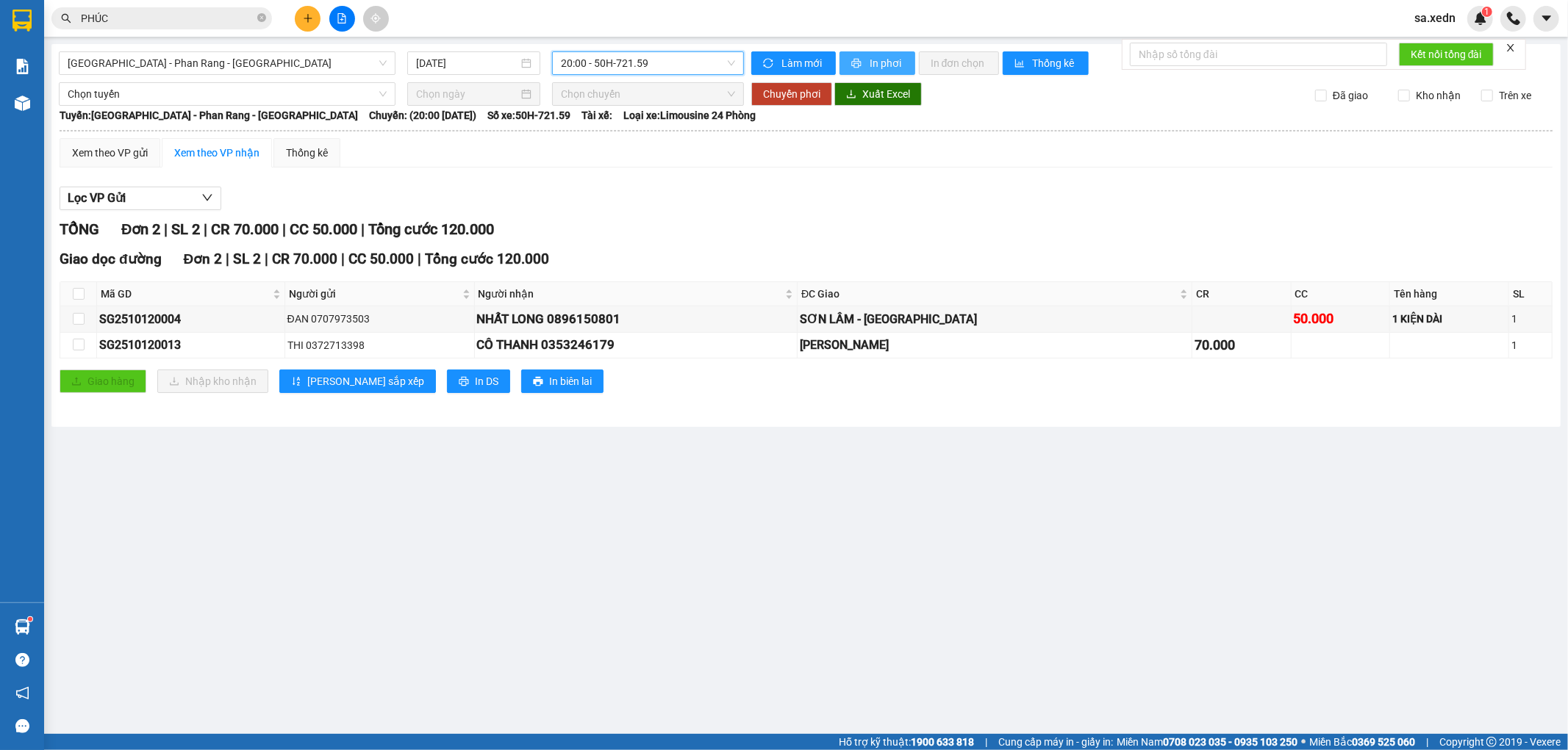
click at [871, 61] on span "In phơi" at bounding box center [886, 62] width 34 height 16
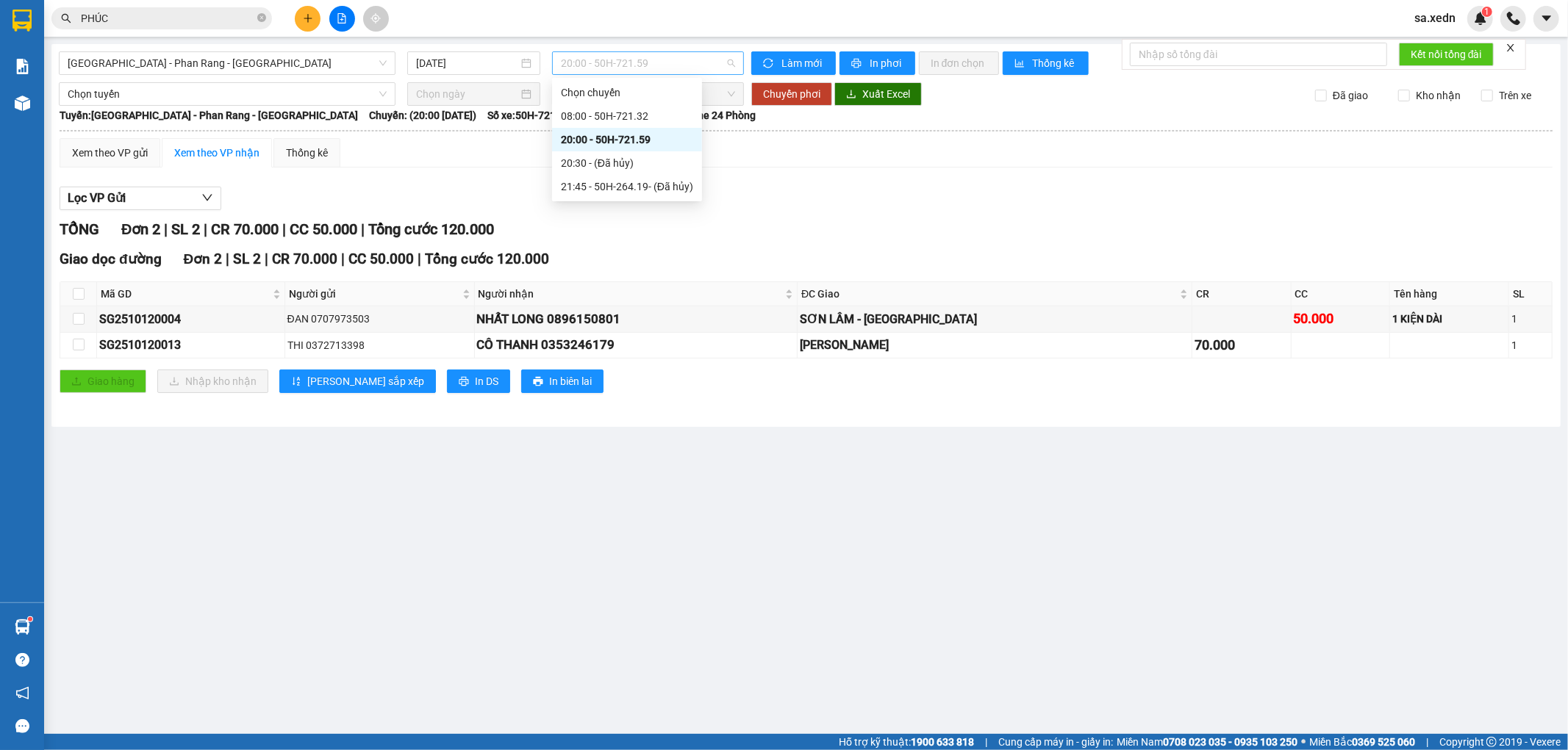
click at [612, 63] on span "20:00 - 50H-721.59" at bounding box center [647, 62] width 173 height 22
click at [623, 184] on div "21:45 - 50H-264.19 - (Đã hủy)" at bounding box center [627, 187] width 133 height 16
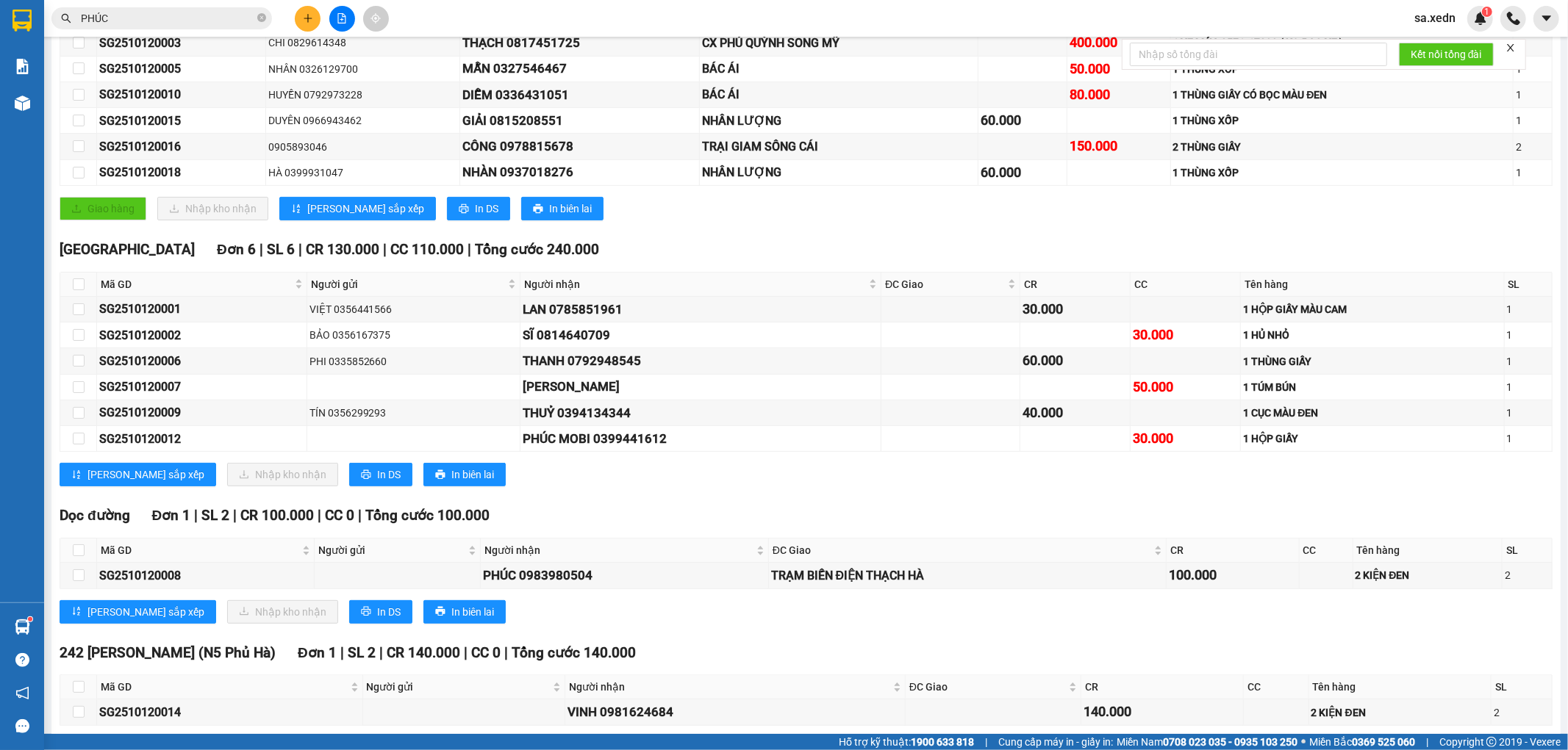
scroll to position [74, 0]
